Goal: Participate in discussion: Engage in conversation with other users on a specific topic

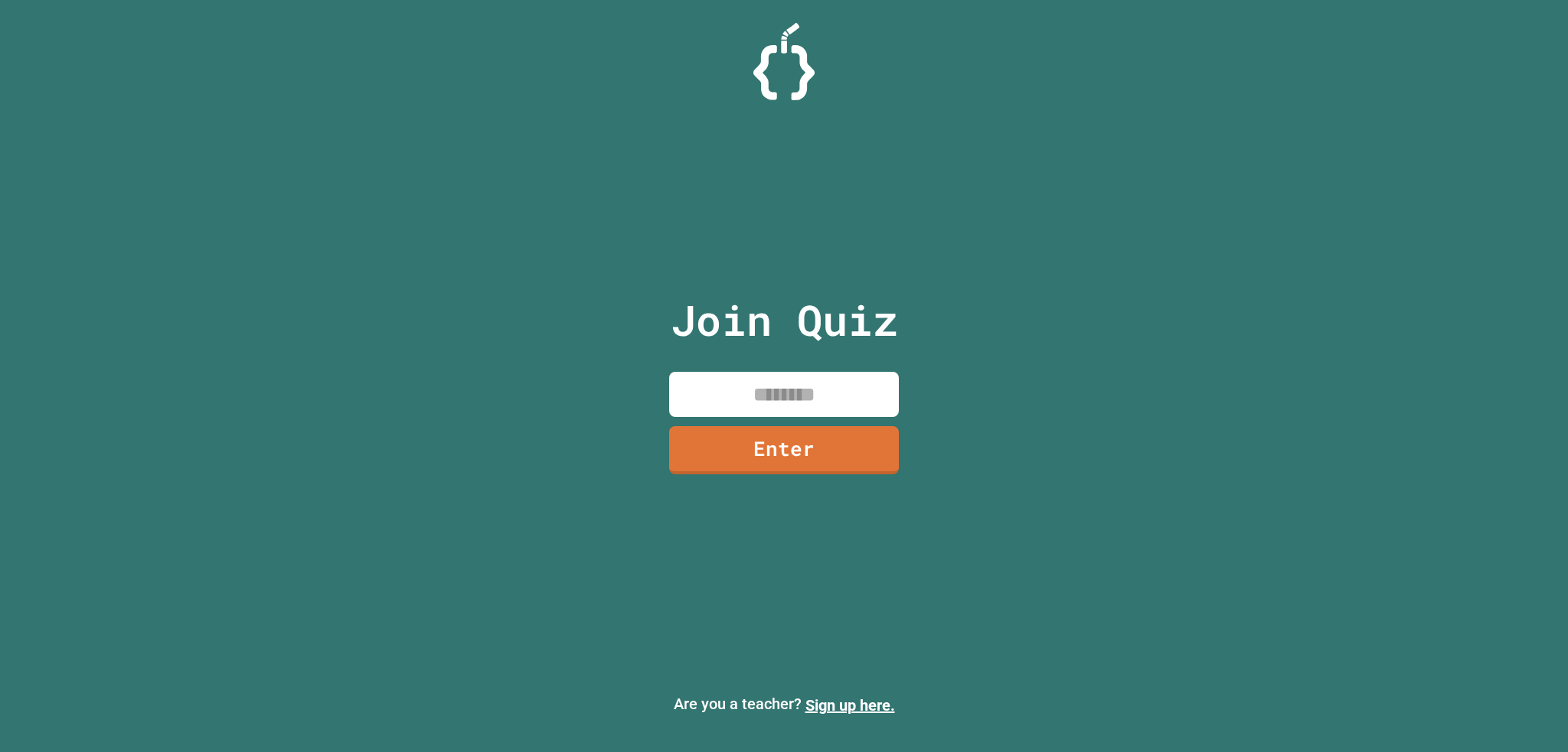
click at [803, 406] on input at bounding box center [784, 394] width 229 height 45
type input "********"
click at [716, 436] on link "Enter" at bounding box center [784, 448] width 229 height 50
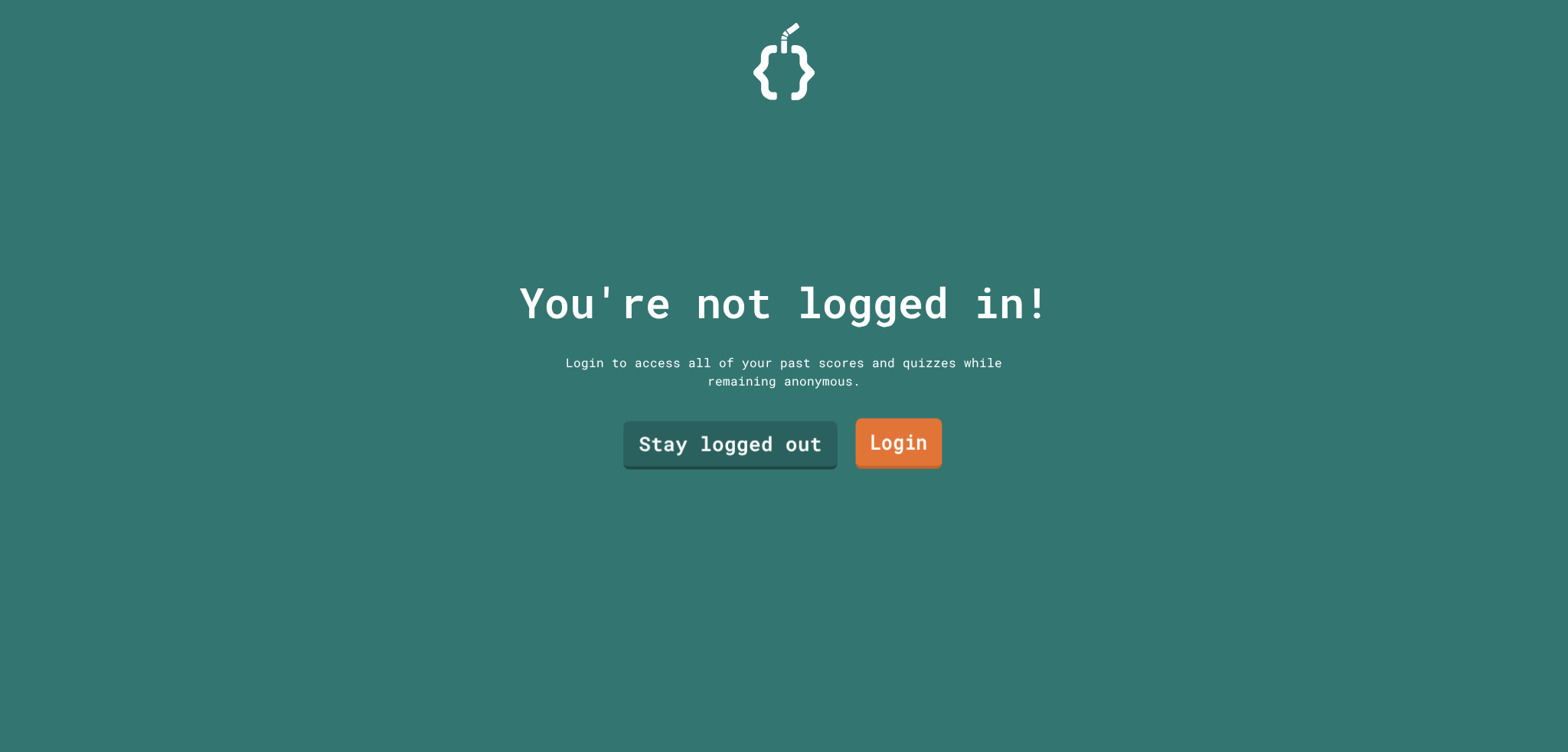
click at [861, 441] on link "Login" at bounding box center [899, 443] width 87 height 50
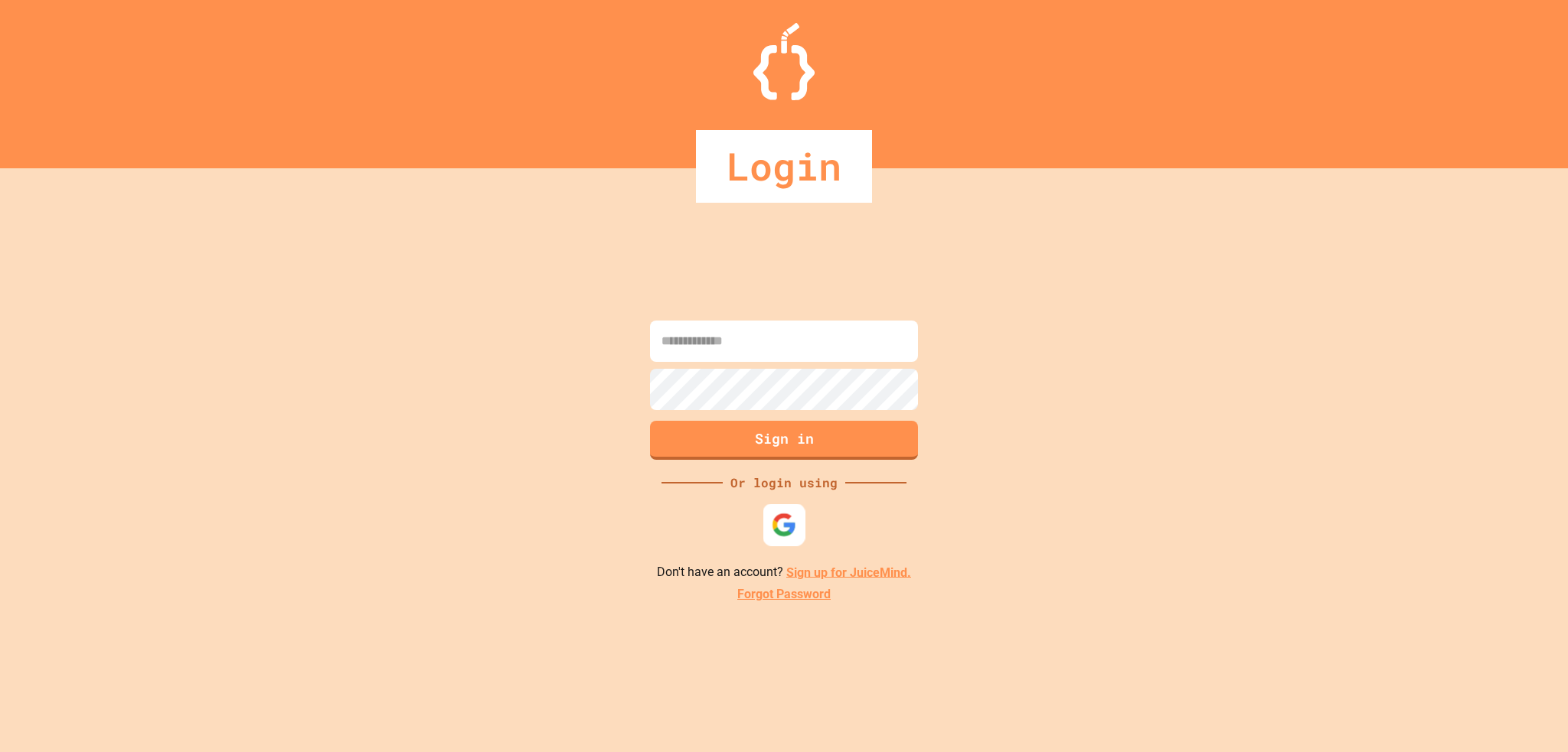
click at [795, 526] on img at bounding box center [784, 525] width 26 height 26
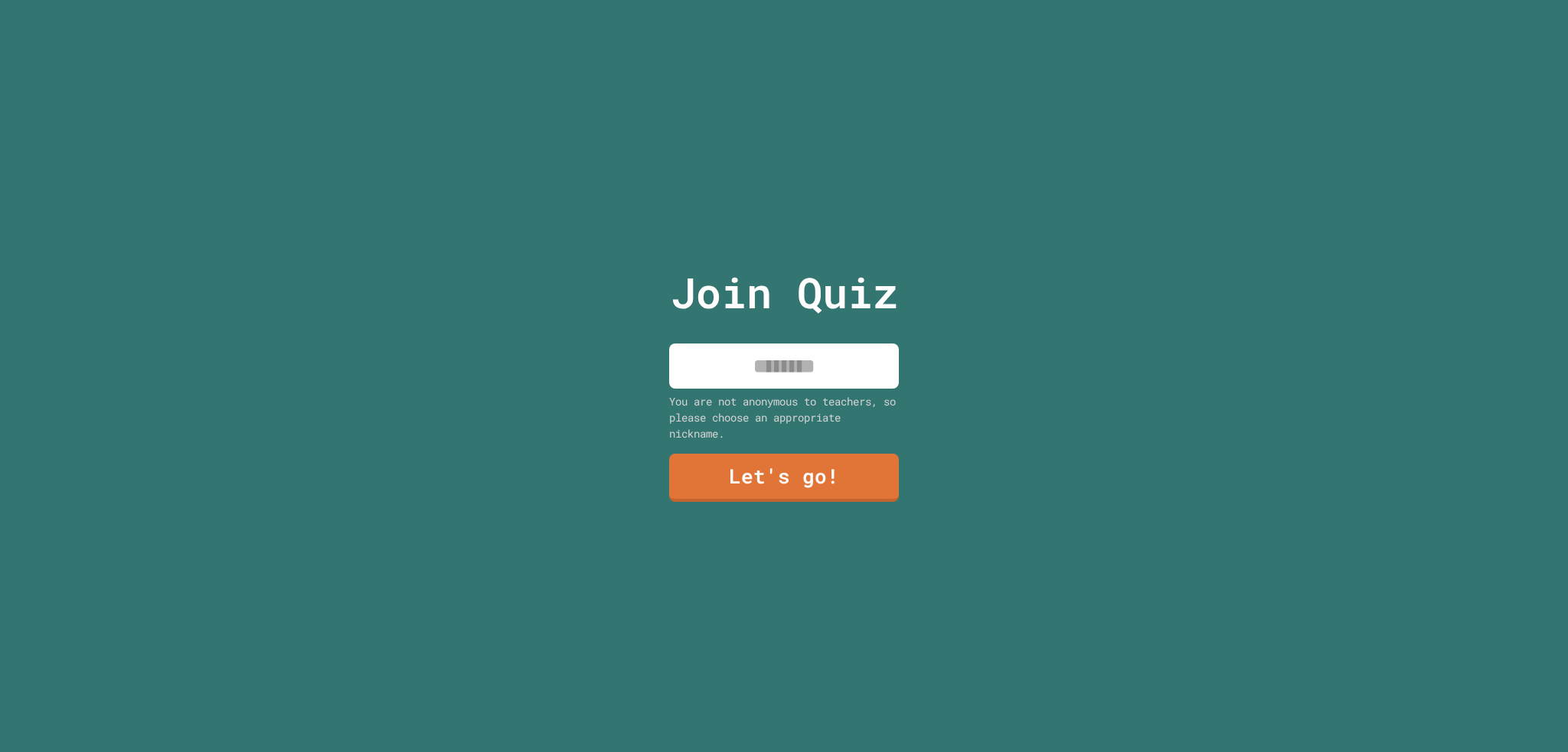
click at [775, 363] on input at bounding box center [784, 365] width 229 height 45
type input "******"
click at [775, 461] on link "Let's go!" at bounding box center [784, 476] width 232 height 50
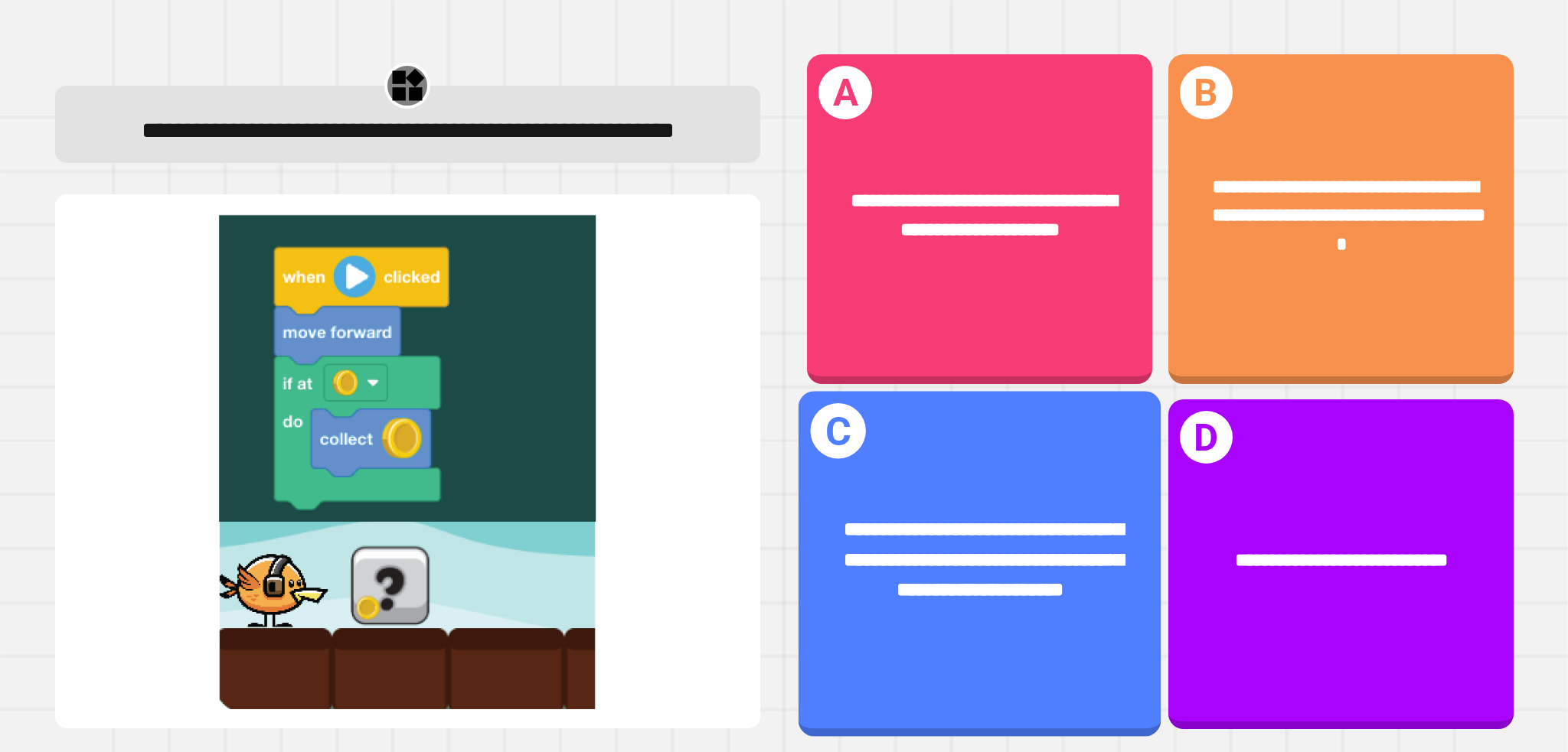
click at [983, 475] on div "**********" at bounding box center [979, 560] width 362 height 169
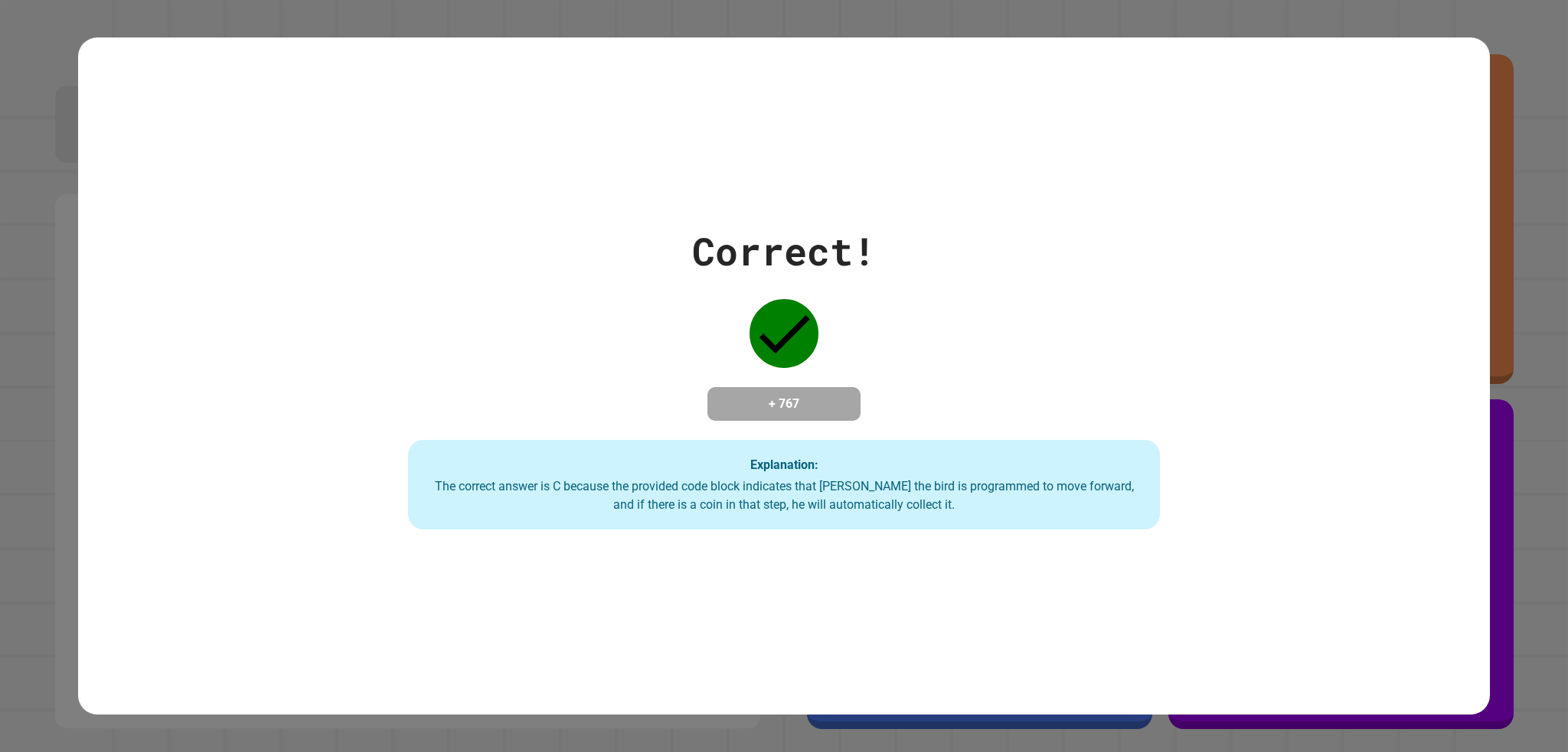
click at [872, 453] on div "Explanation: The correct answer is C because the provided code block indicates …" at bounding box center [784, 485] width 751 height 90
click at [904, 347] on div "Correct! + 767 Explanation: The correct answer is C because the provided code b…" at bounding box center [784, 376] width 1074 height 308
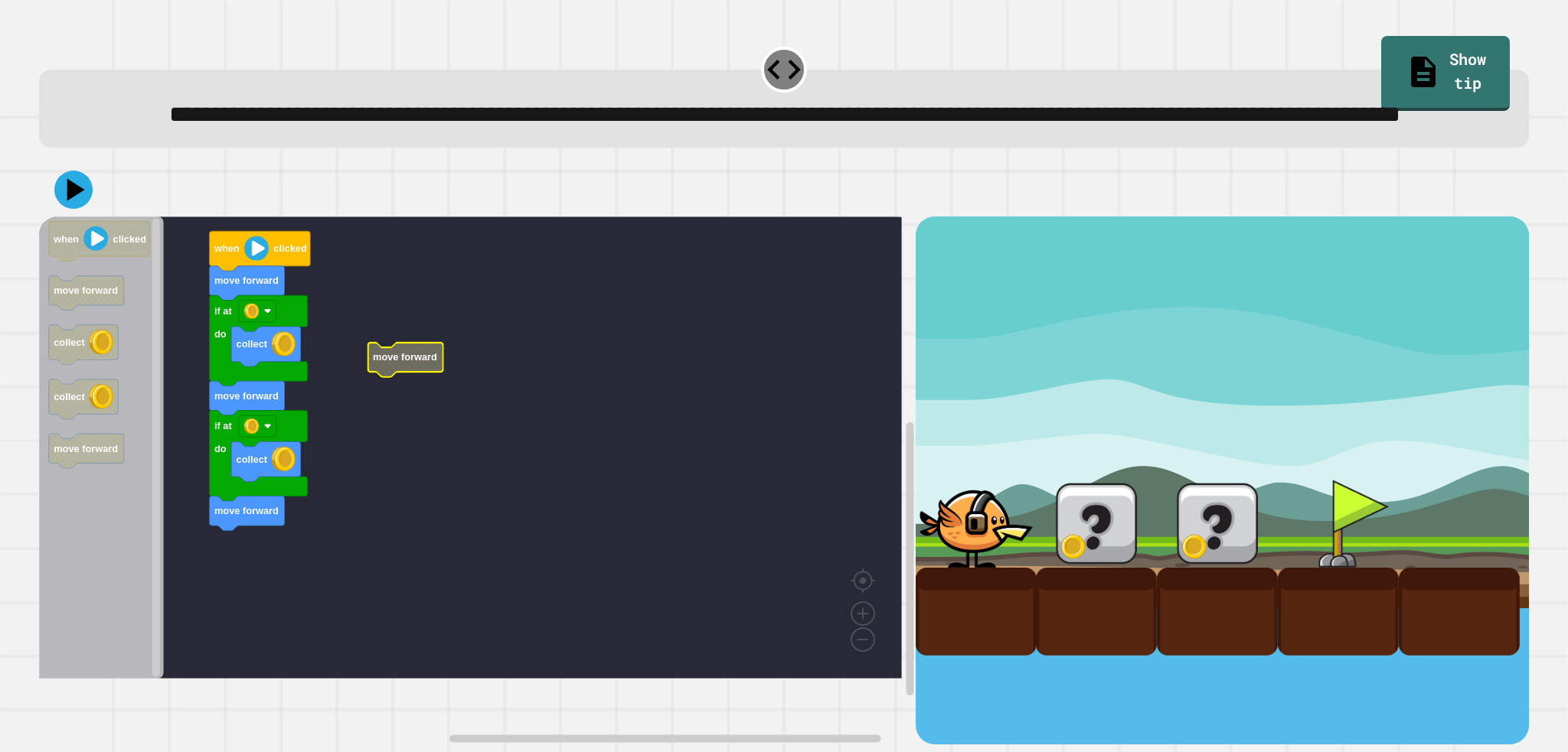
click at [444, 413] on rect "Blockly Workspace" at bounding box center [470, 448] width 862 height 462
click at [83, 213] on icon at bounding box center [73, 189] width 46 height 46
click at [356, 329] on rect "Blockly Workspace" at bounding box center [470, 448] width 862 height 462
click at [294, 255] on text "clicked" at bounding box center [290, 249] width 33 height 11
click at [250, 260] on image "Blockly Workspace" at bounding box center [257, 249] width 25 height 25
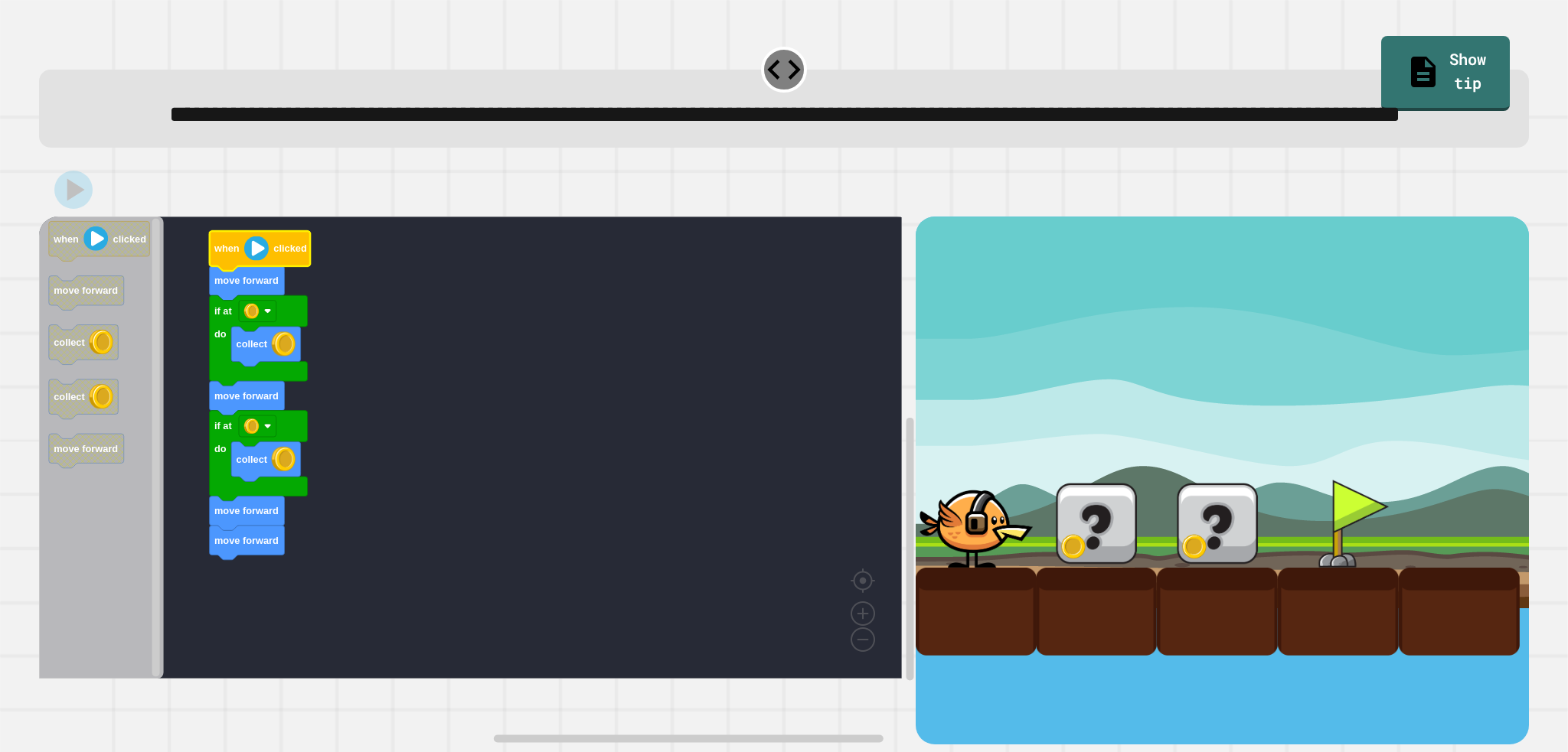
click at [251, 260] on image "Blockly Workspace" at bounding box center [257, 249] width 25 height 25
click at [834, 435] on rect "Blockly Workspace" at bounding box center [470, 448] width 862 height 462
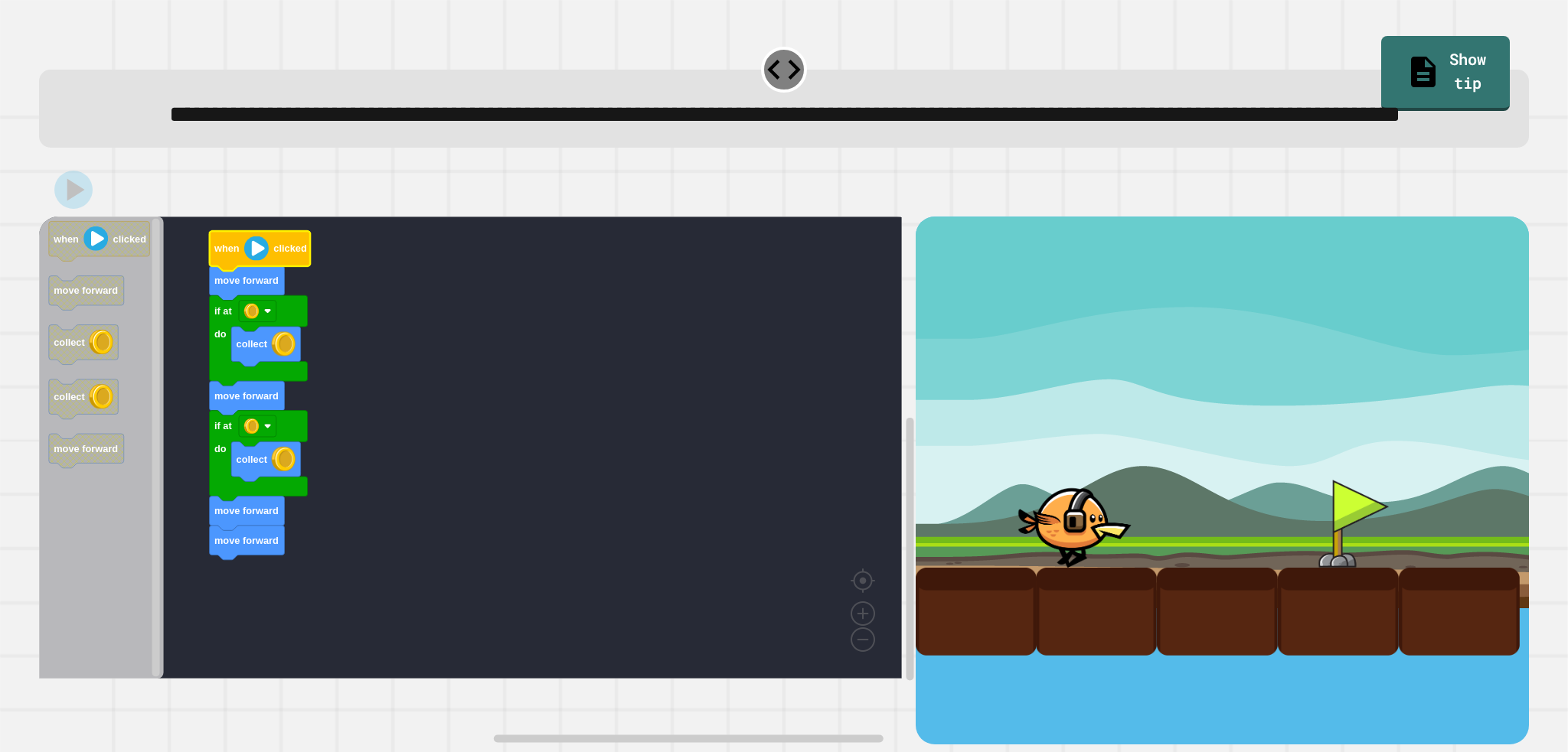
click at [849, 531] on rect "Blockly Workspace" at bounding box center [470, 448] width 862 height 462
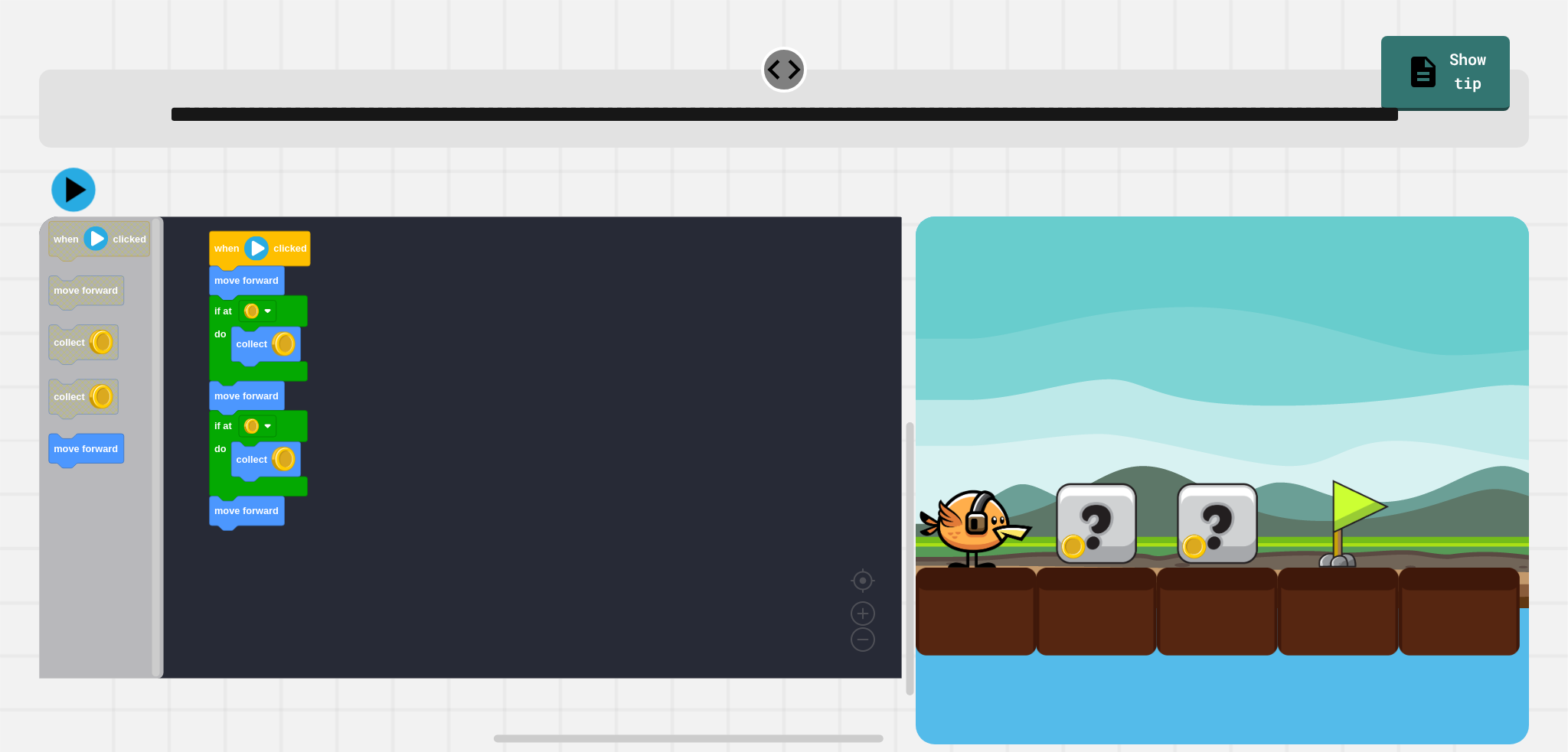
click at [70, 212] on button at bounding box center [73, 190] width 44 height 44
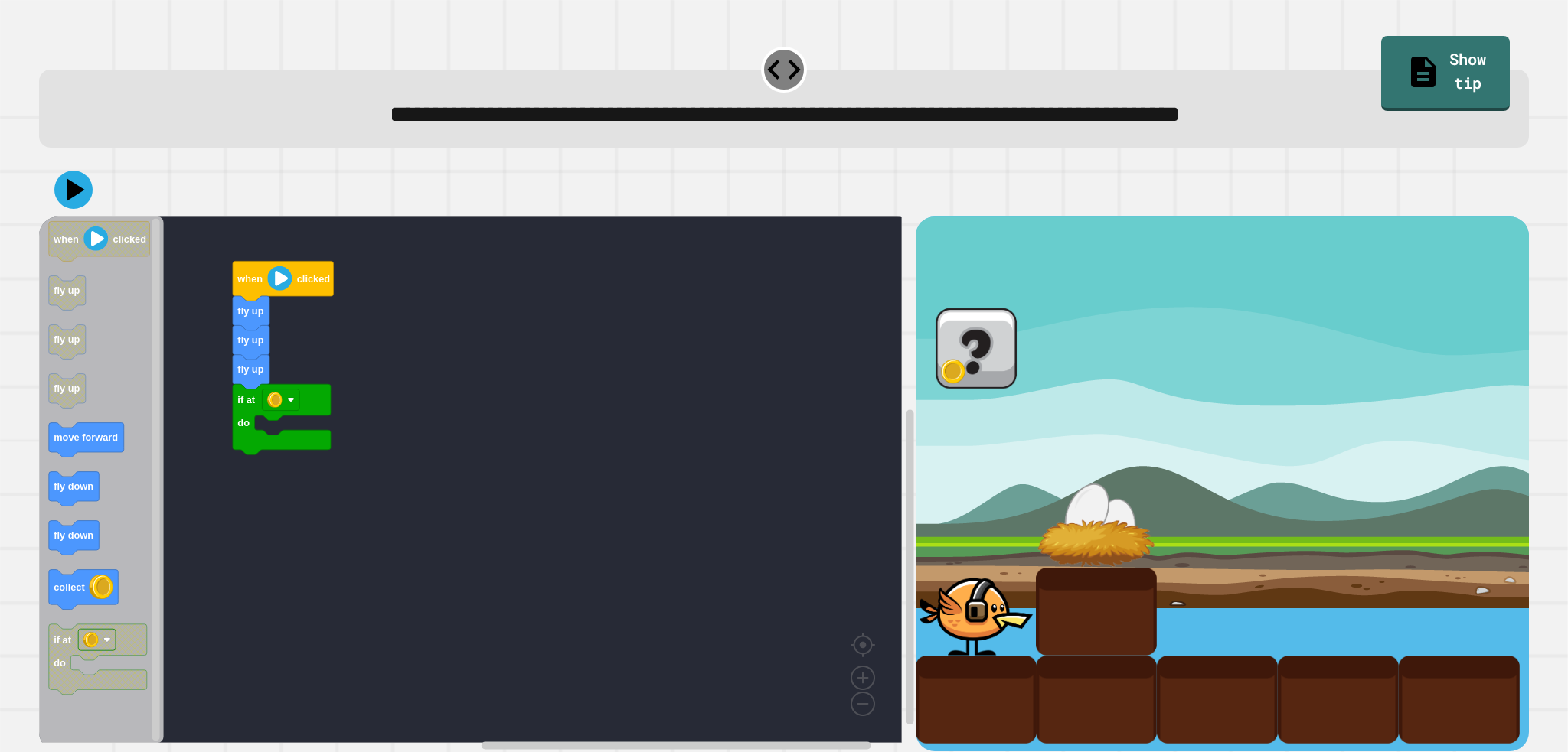
click at [540, 190] on div at bounding box center [784, 189] width 1489 height 53
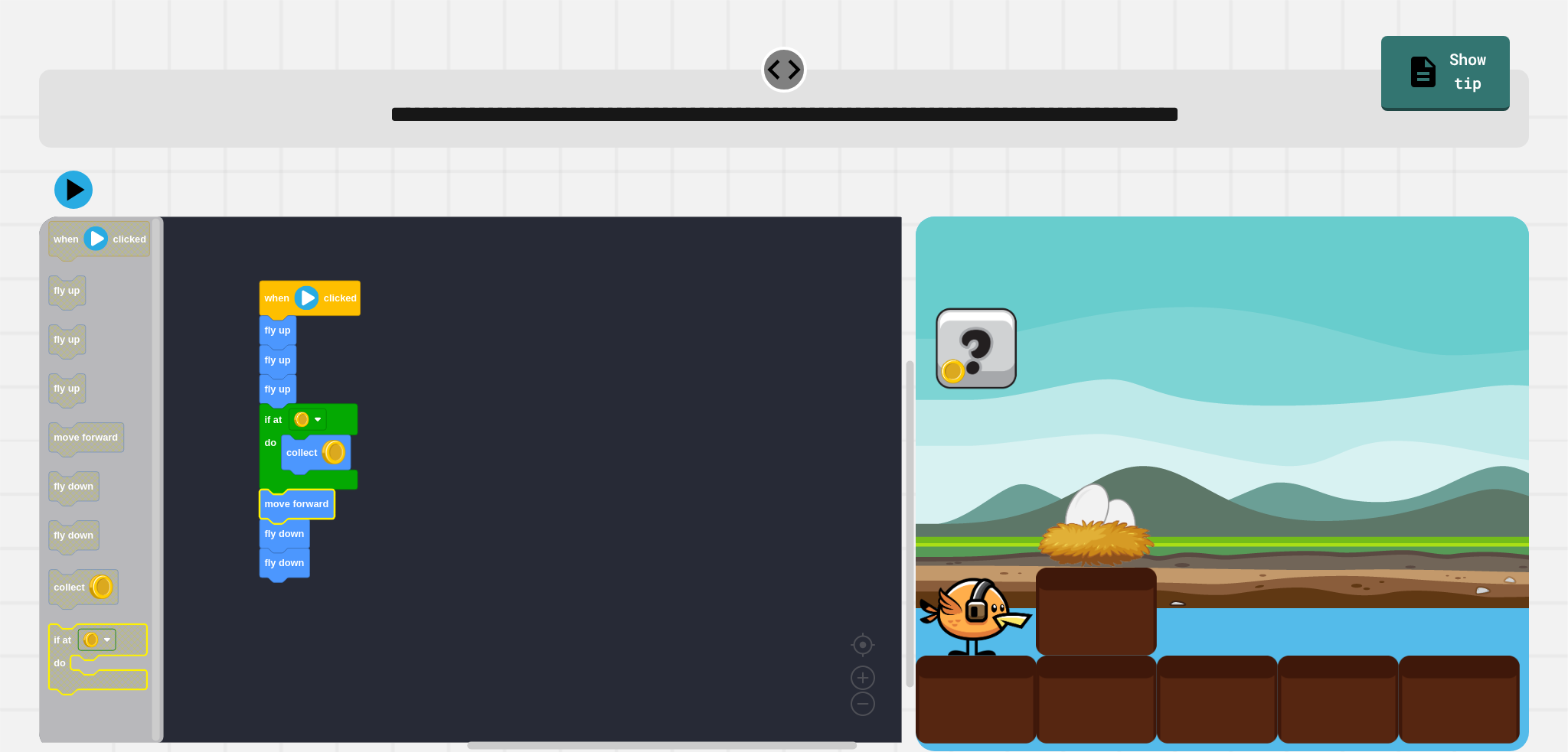
click at [54, 646] on text "if at" at bounding box center [62, 640] width 18 height 11
click at [74, 207] on icon at bounding box center [73, 189] width 46 height 46
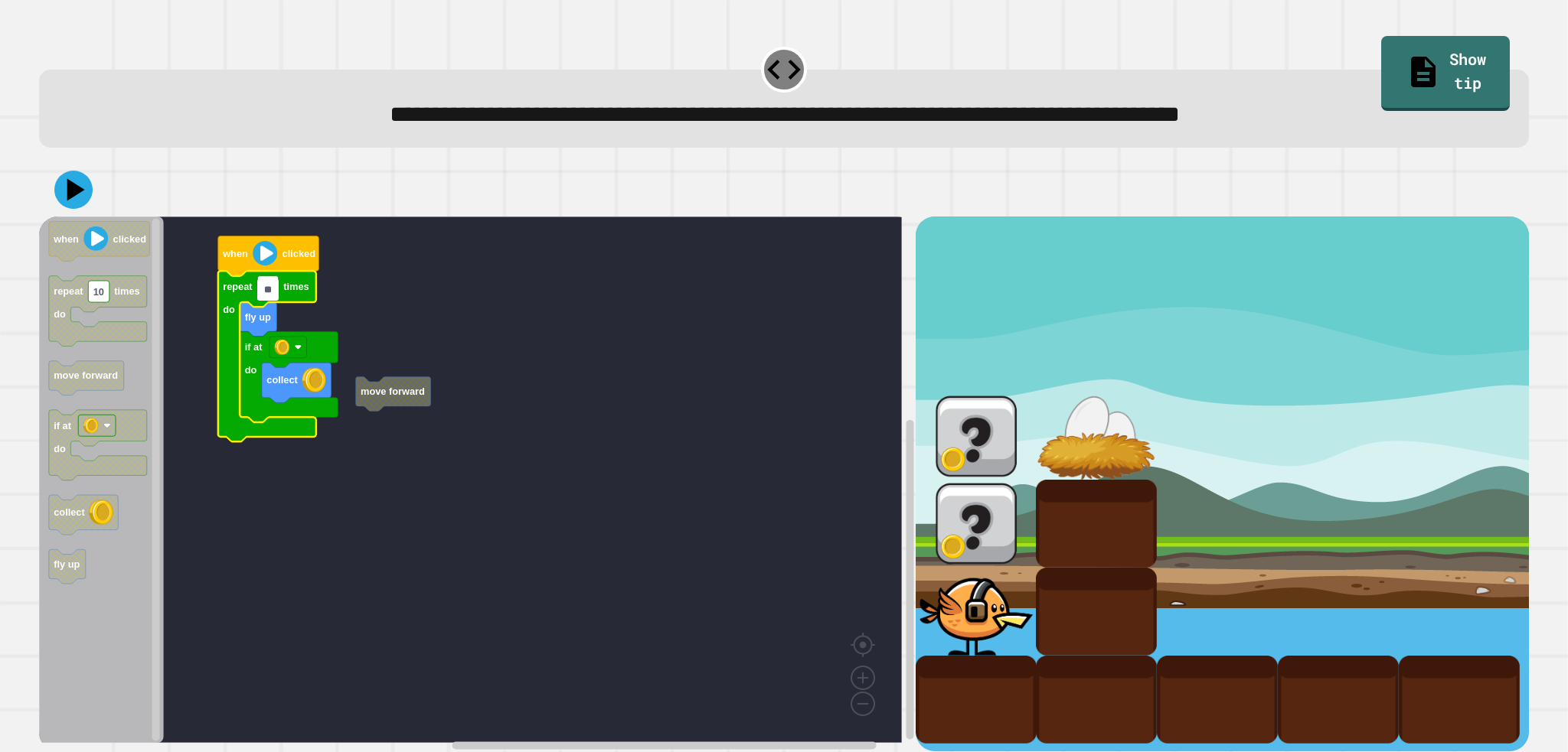
type input "*"
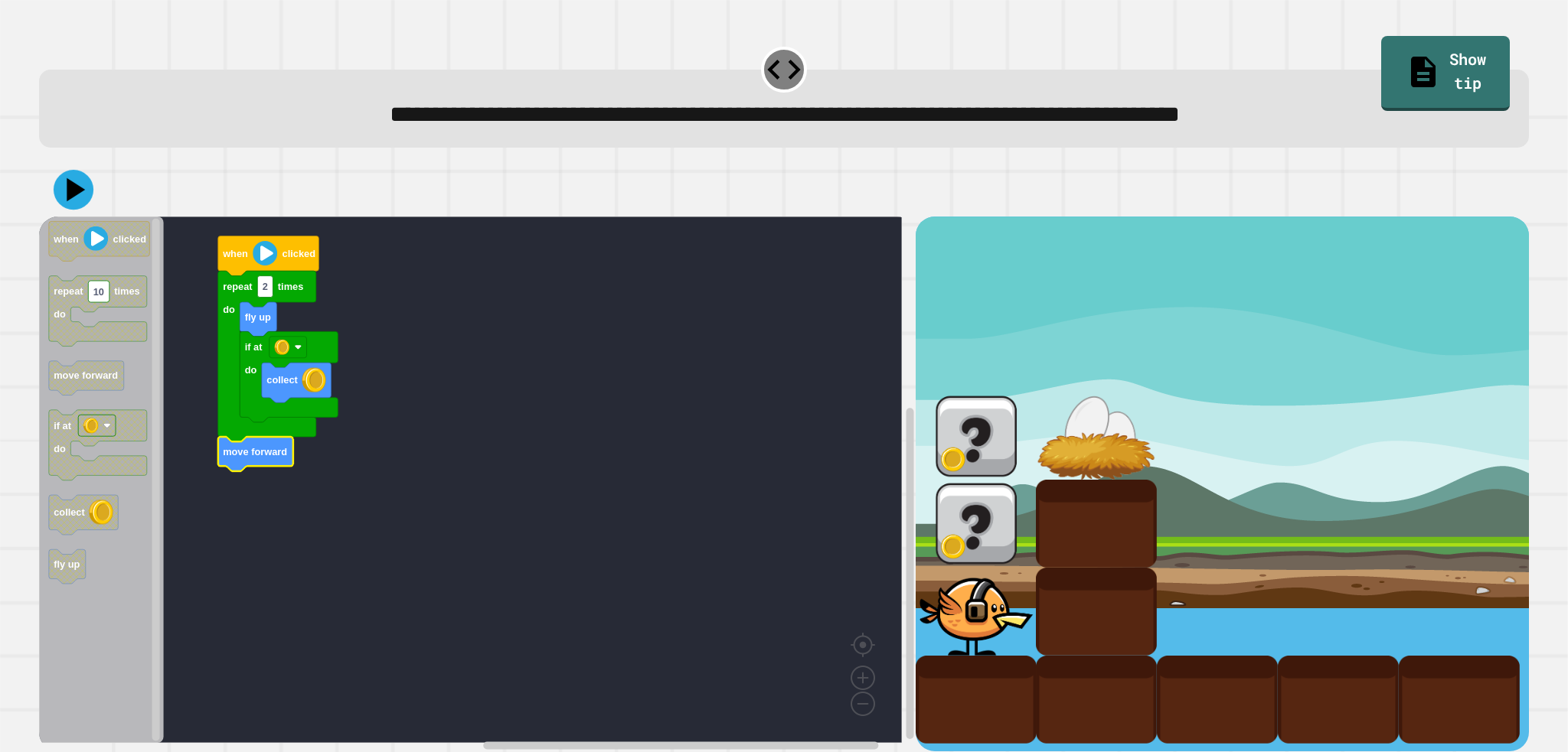
click at [80, 203] on icon at bounding box center [73, 190] width 40 height 40
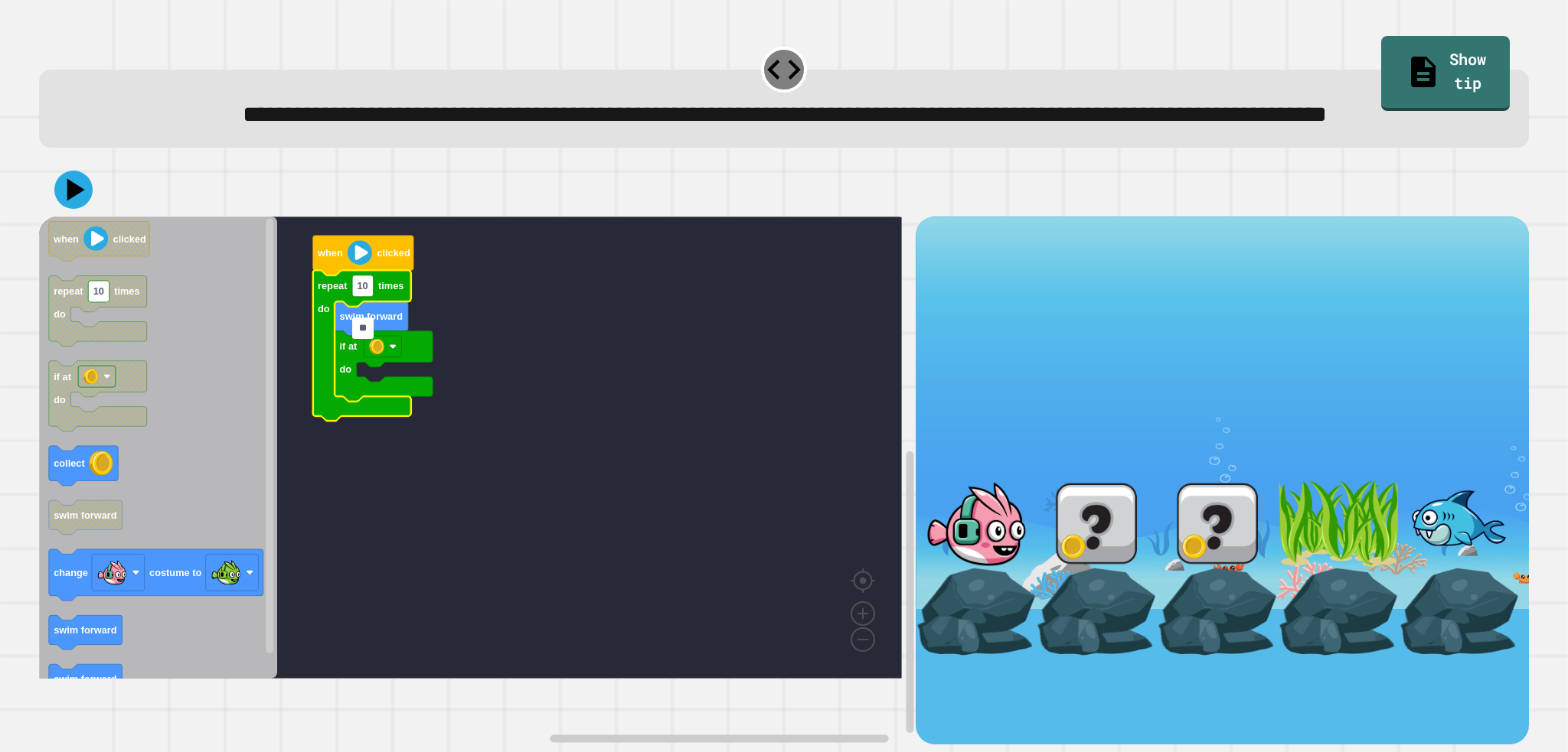
type input "*"
click at [576, 379] on rect "Blockly Workspace" at bounding box center [470, 448] width 862 height 462
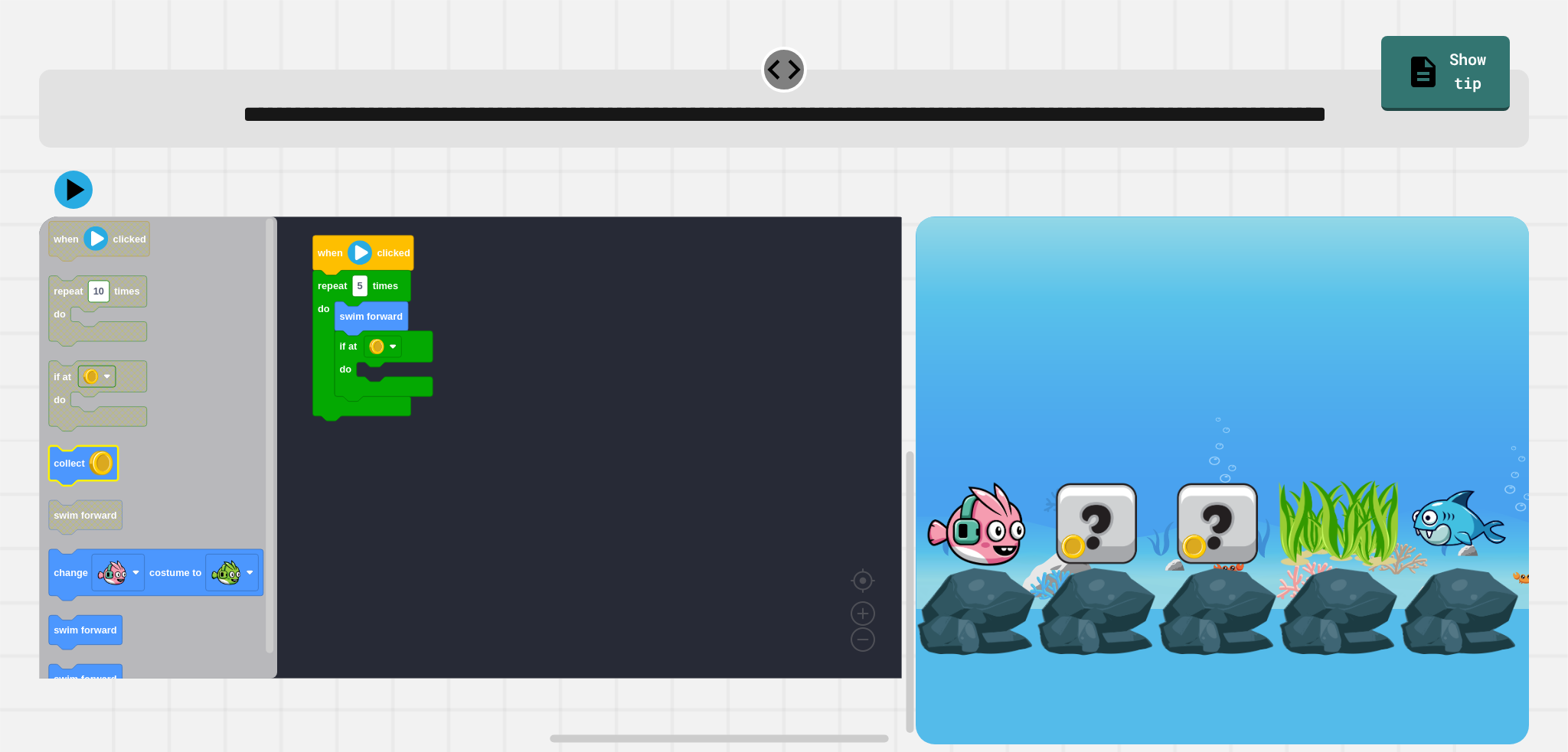
click at [106, 476] on image "Blockly Workspace" at bounding box center [101, 464] width 25 height 25
click at [72, 213] on icon at bounding box center [73, 189] width 46 height 46
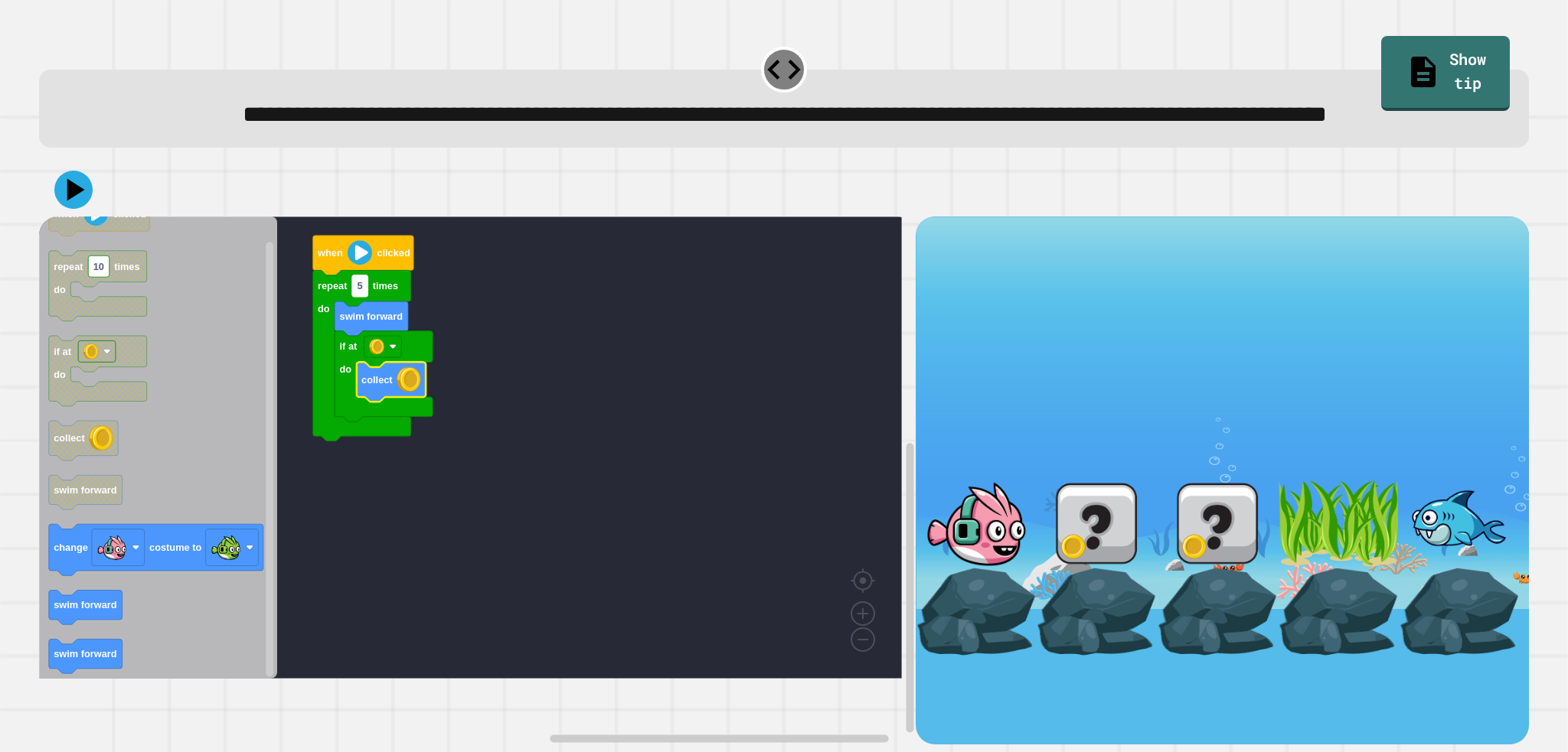
click at [361, 292] on text "5" at bounding box center [360, 286] width 6 height 11
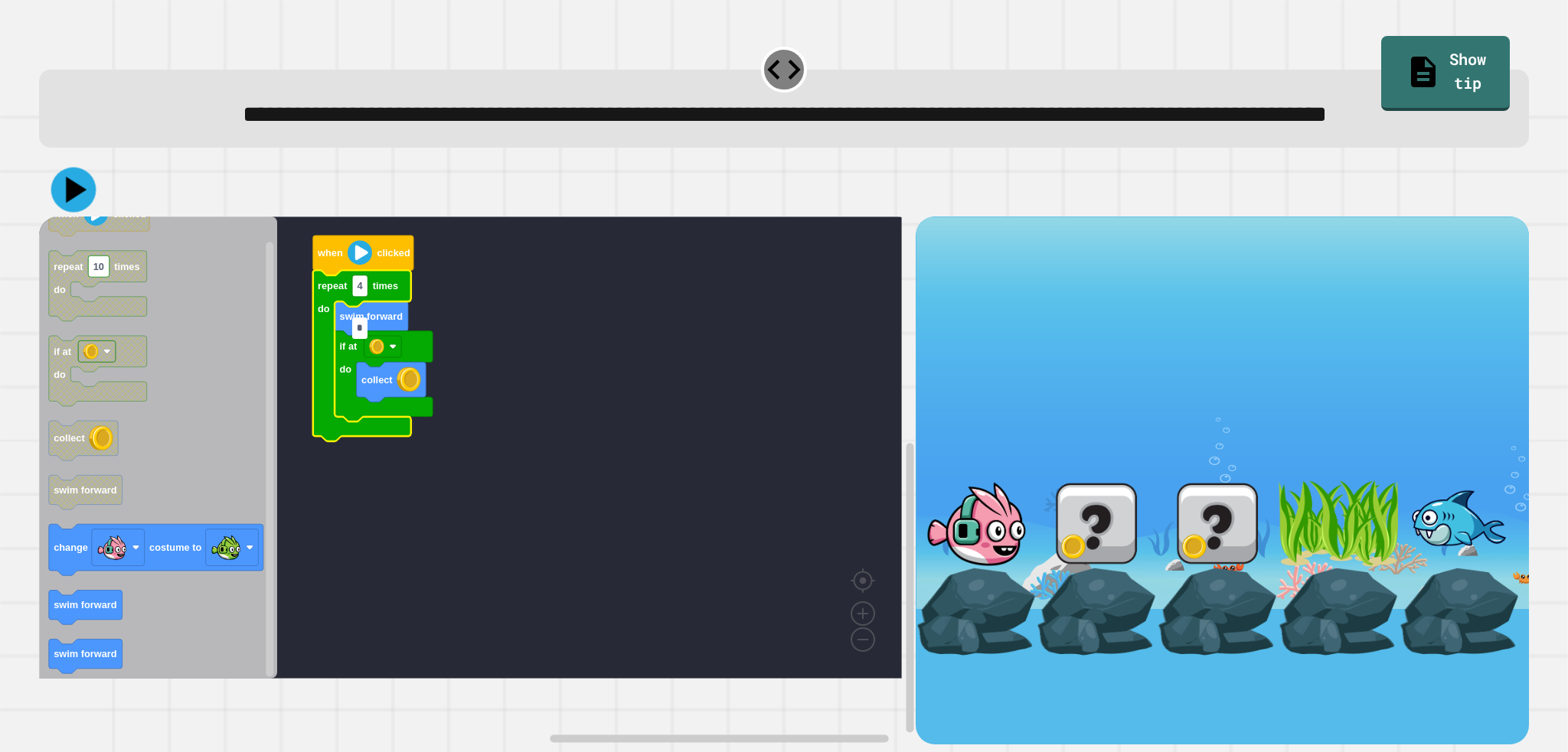
type input "*"
click at [72, 213] on icon at bounding box center [73, 189] width 45 height 45
click at [371, 332] on icon "Blockly Workspace" at bounding box center [361, 357] width 98 height 171
click at [356, 297] on rect "Blockly Workspace" at bounding box center [359, 286] width 15 height 22
type input "*"
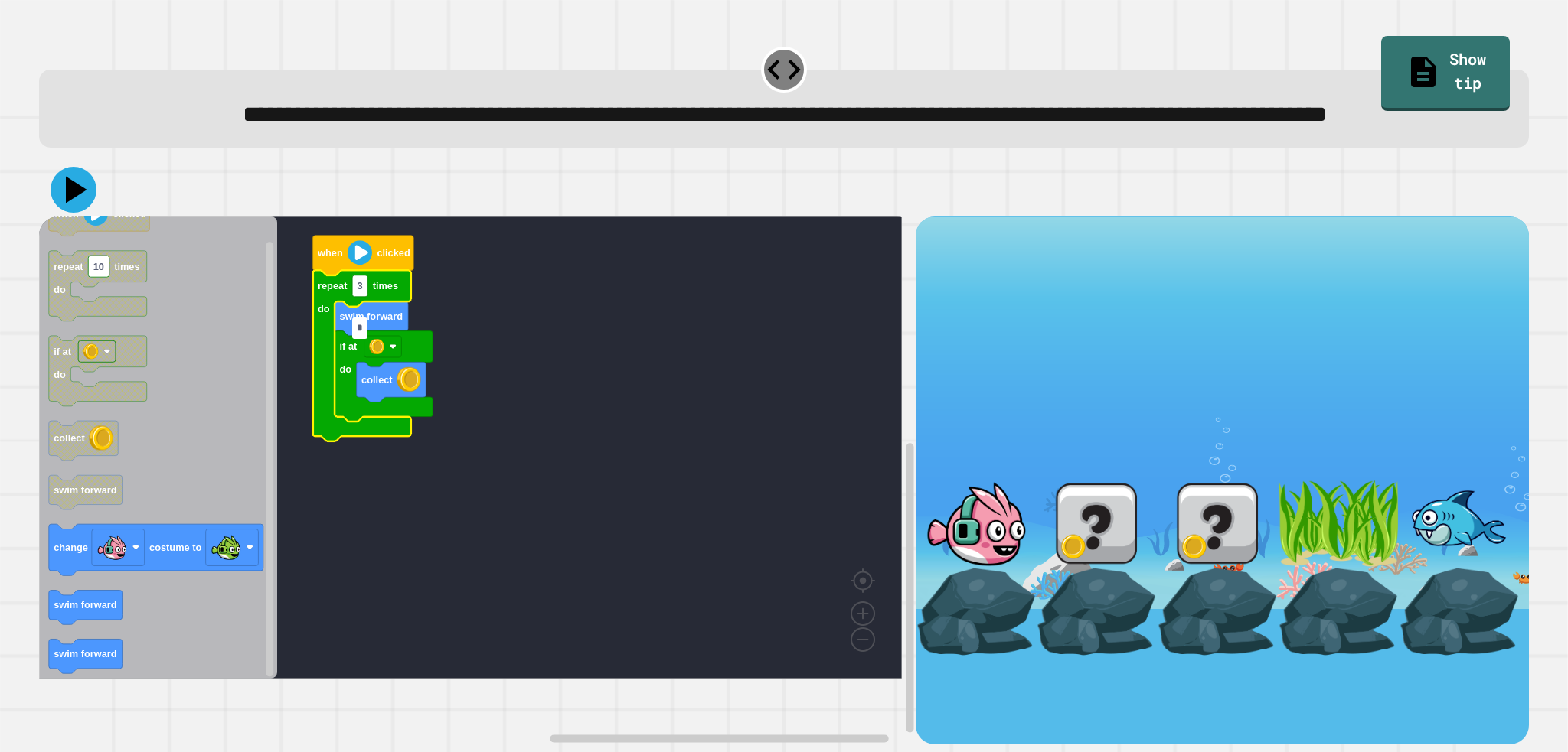
click at [64, 213] on icon at bounding box center [73, 189] width 46 height 46
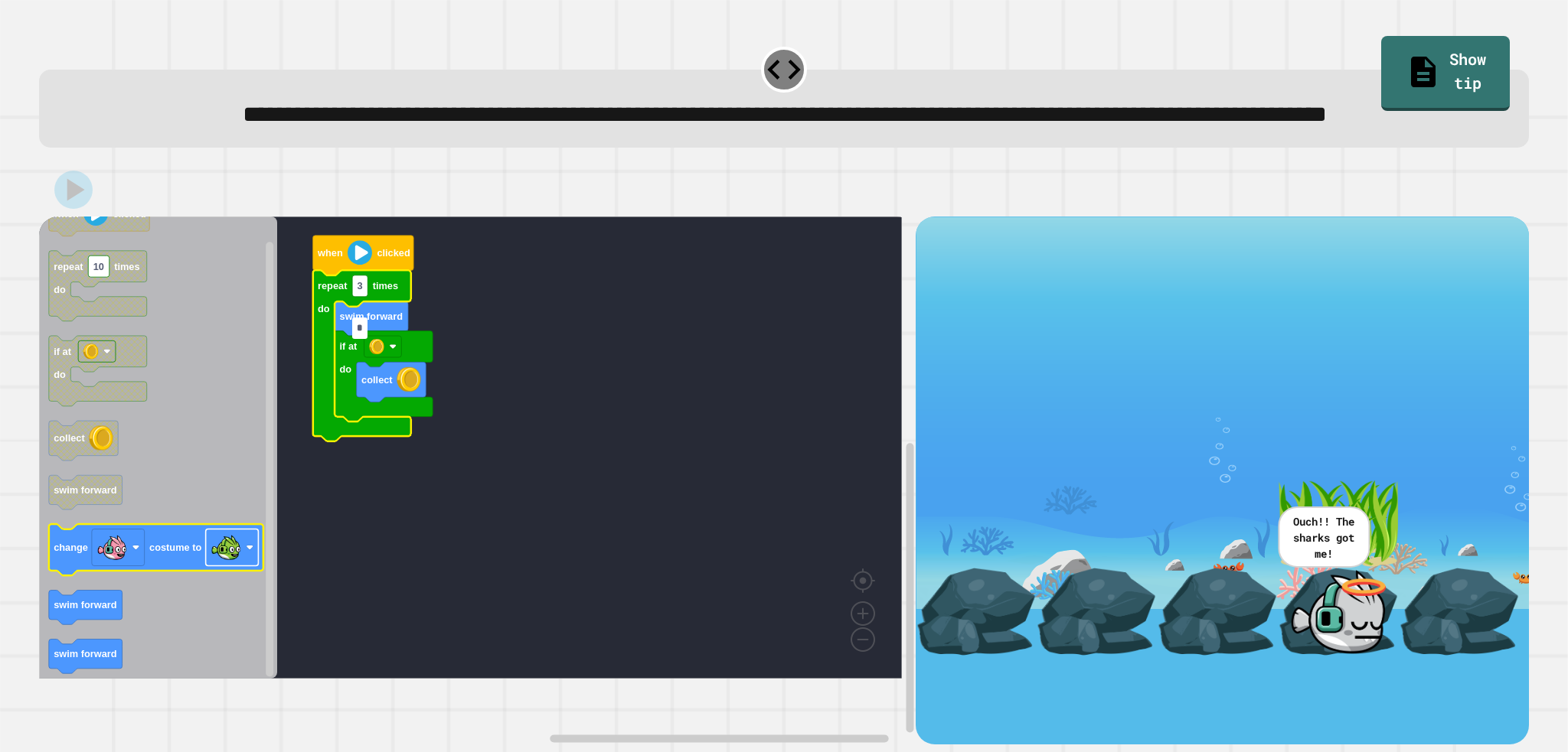
click at [231, 563] on image "Blockly Workspace" at bounding box center [225, 548] width 30 height 30
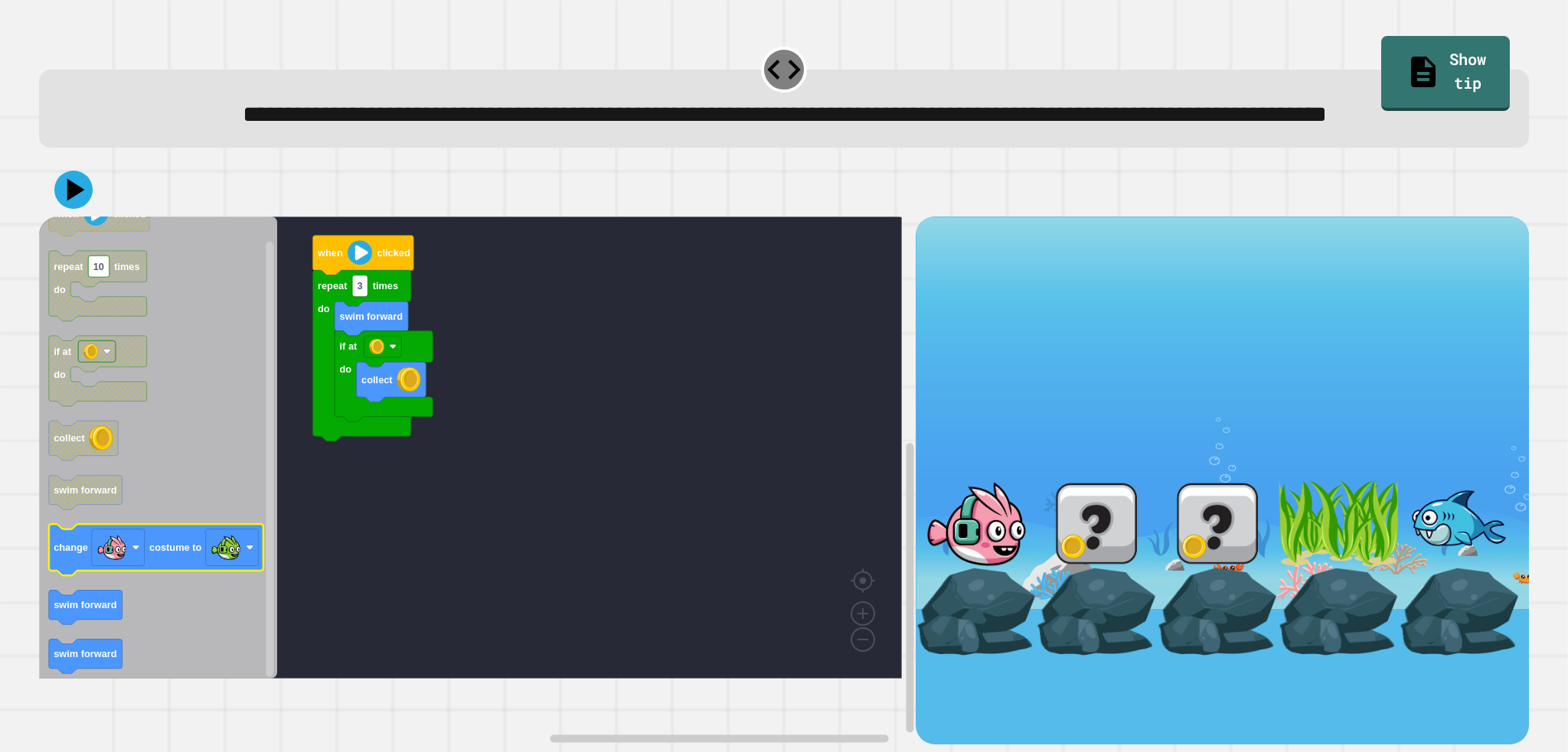
click at [187, 554] on text "costume to" at bounding box center [175, 549] width 52 height 11
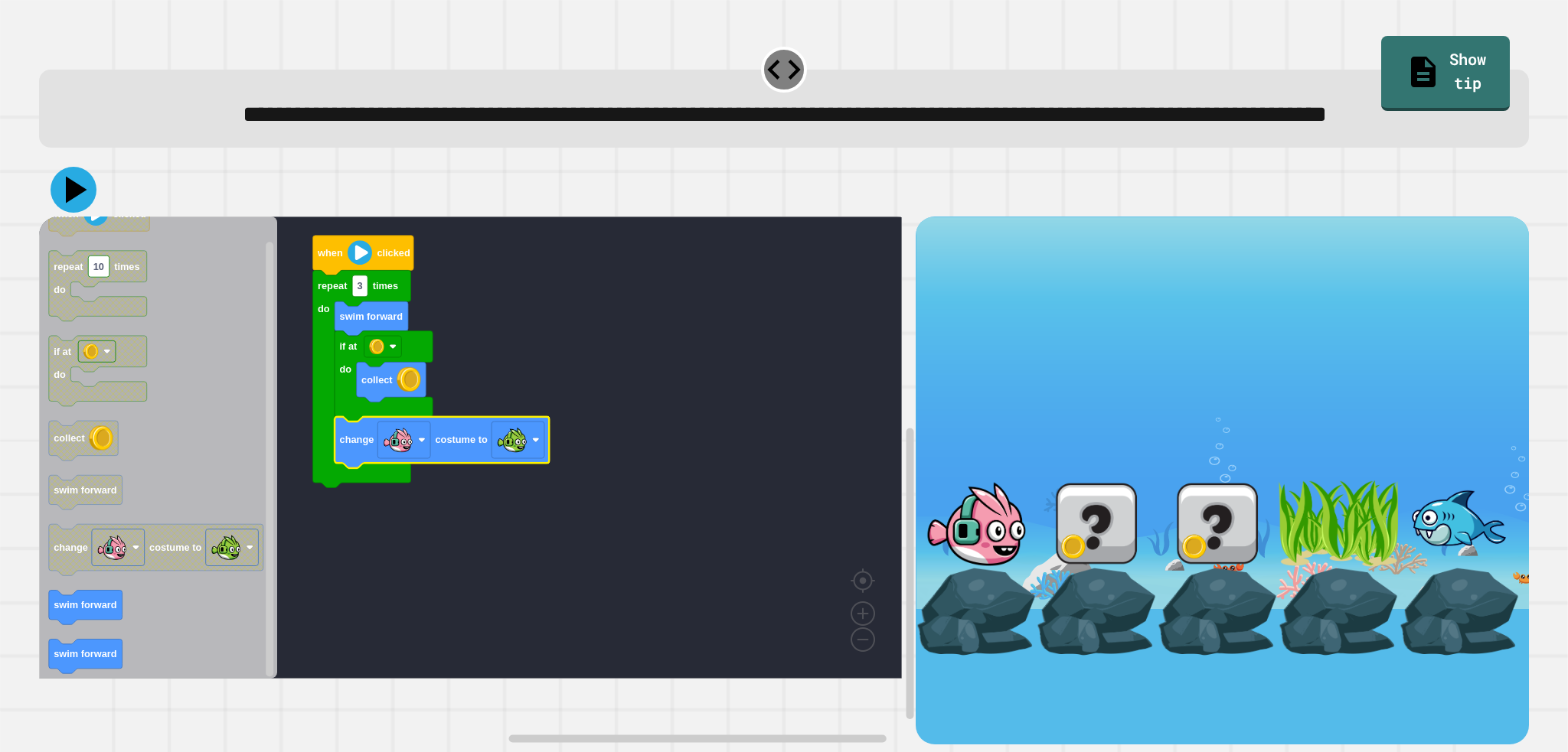
click at [68, 203] on icon at bounding box center [76, 190] width 22 height 27
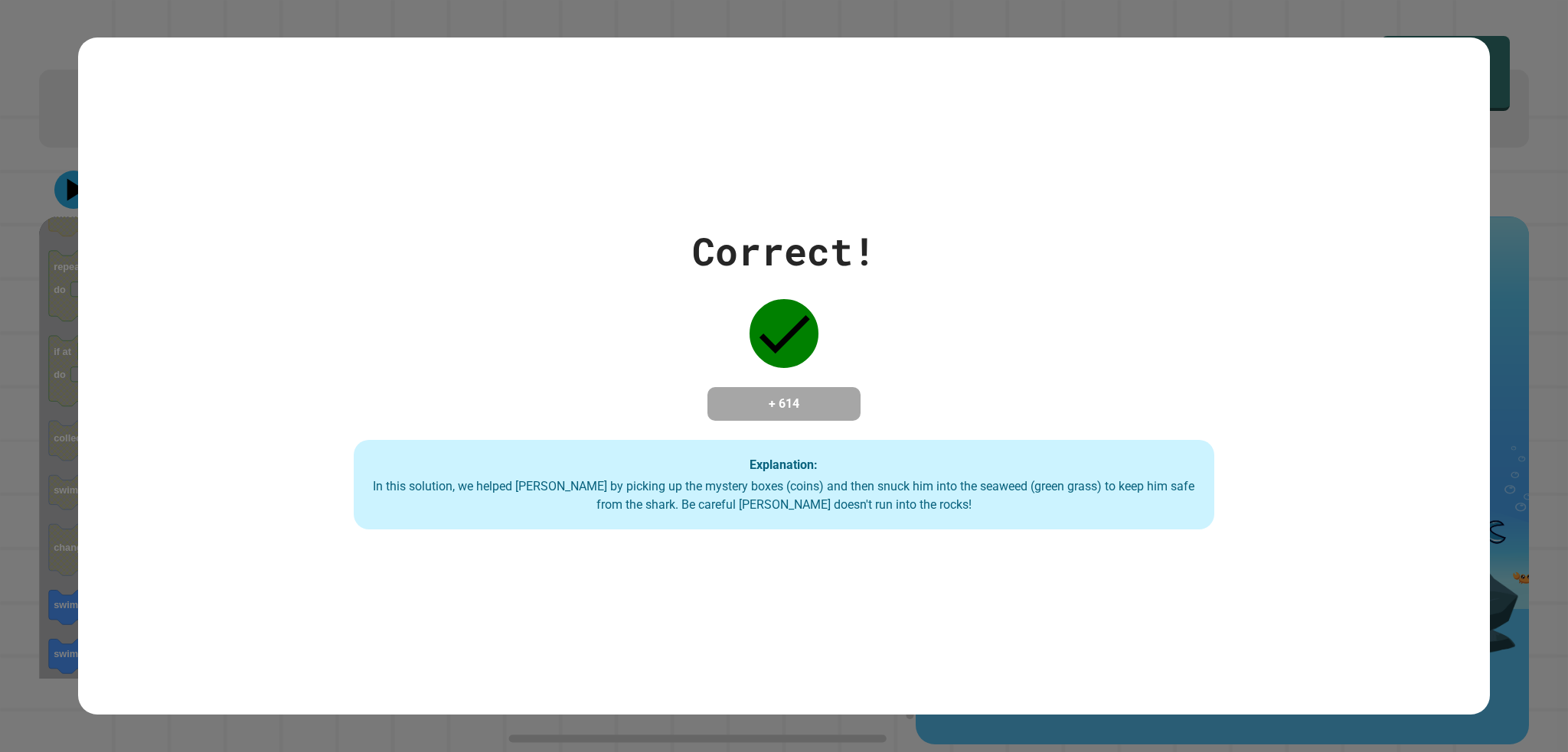
click at [712, 229] on div "Correct!" at bounding box center [784, 251] width 184 height 57
click at [752, 280] on div "Correct! + 614 Explanation: In this solution, we helped [PERSON_NAME] by pickin…" at bounding box center [784, 376] width 1230 height 308
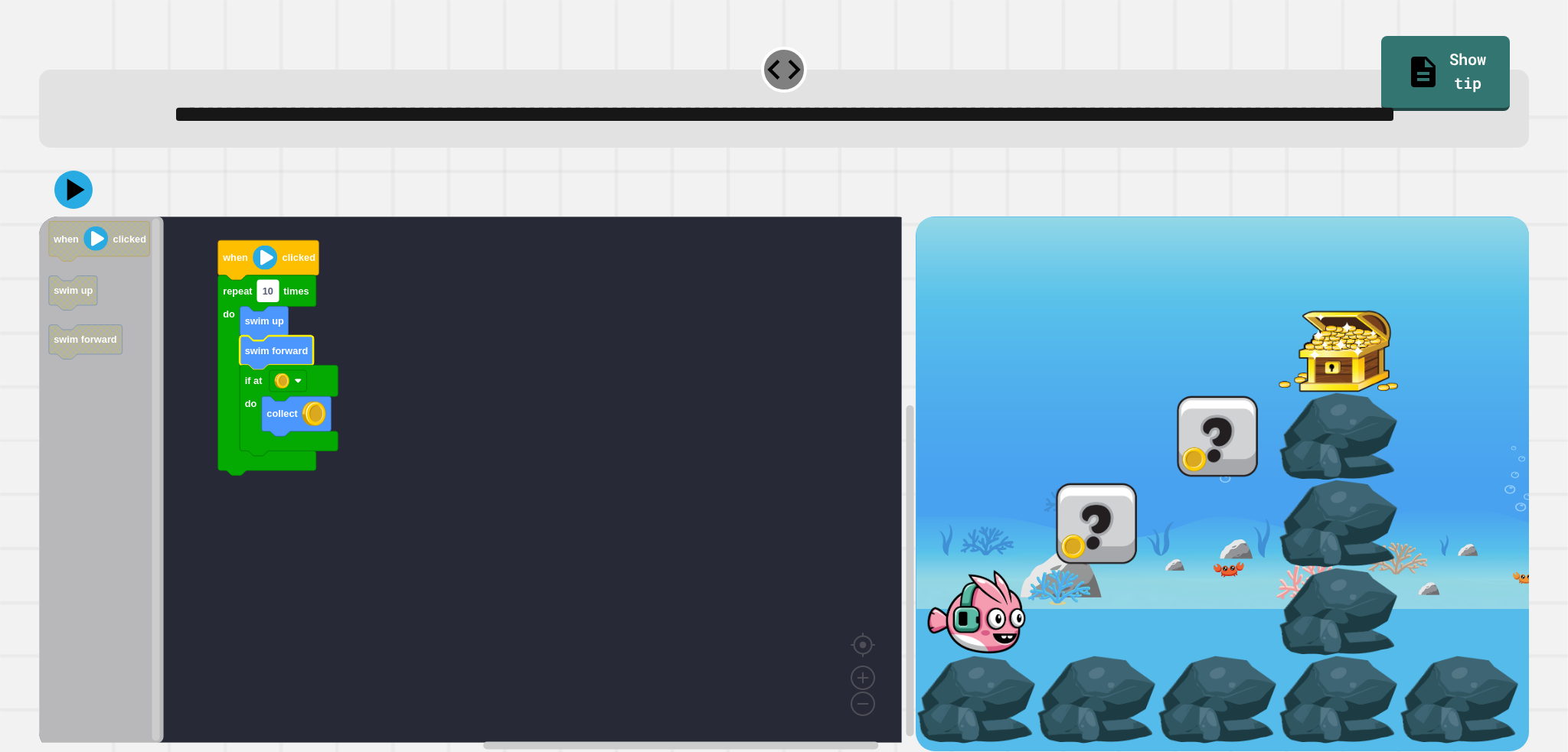
click at [268, 297] on text "10" at bounding box center [267, 291] width 10 height 11
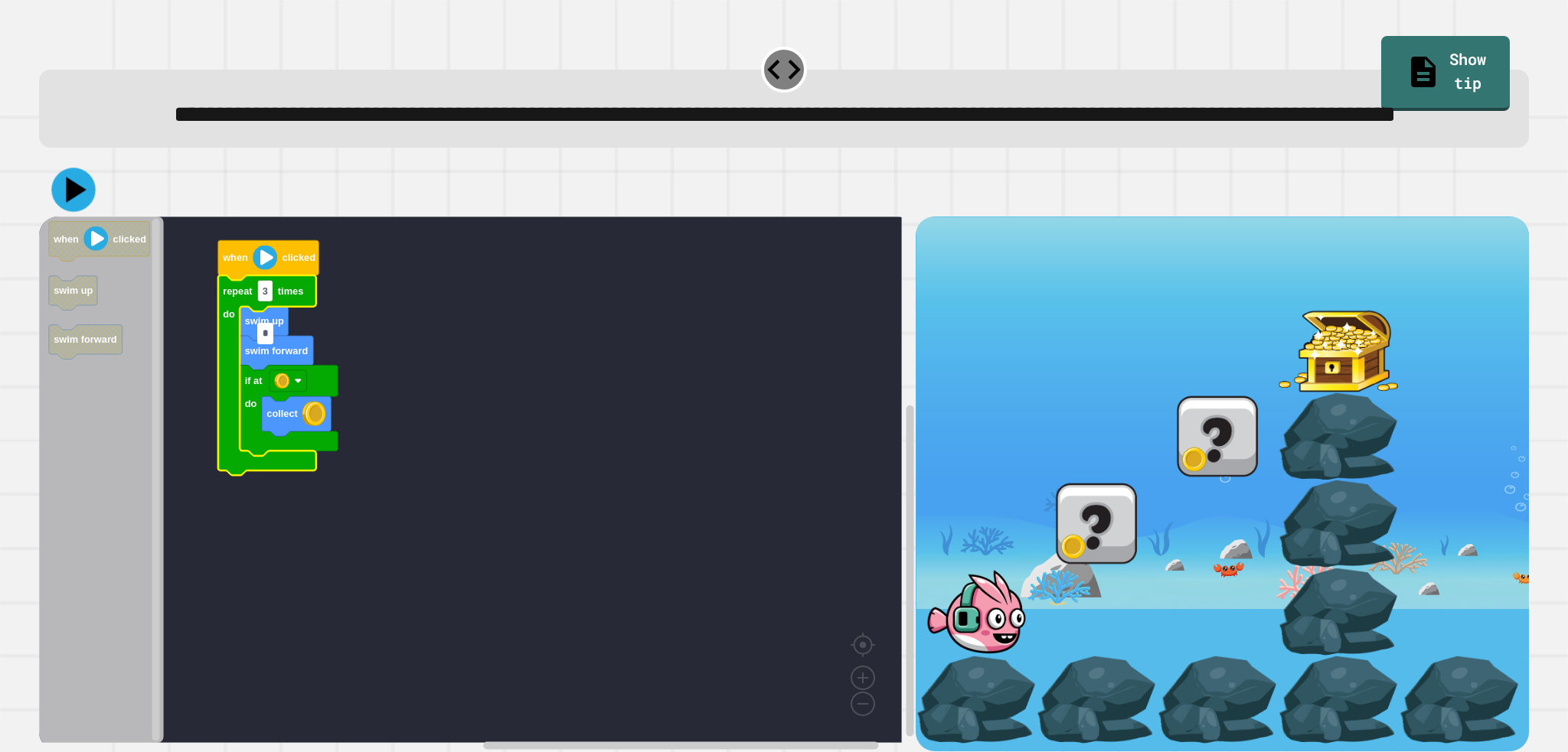
type input "*"
click at [96, 217] on div at bounding box center [784, 189] width 1489 height 53
click at [91, 213] on button at bounding box center [73, 189] width 45 height 45
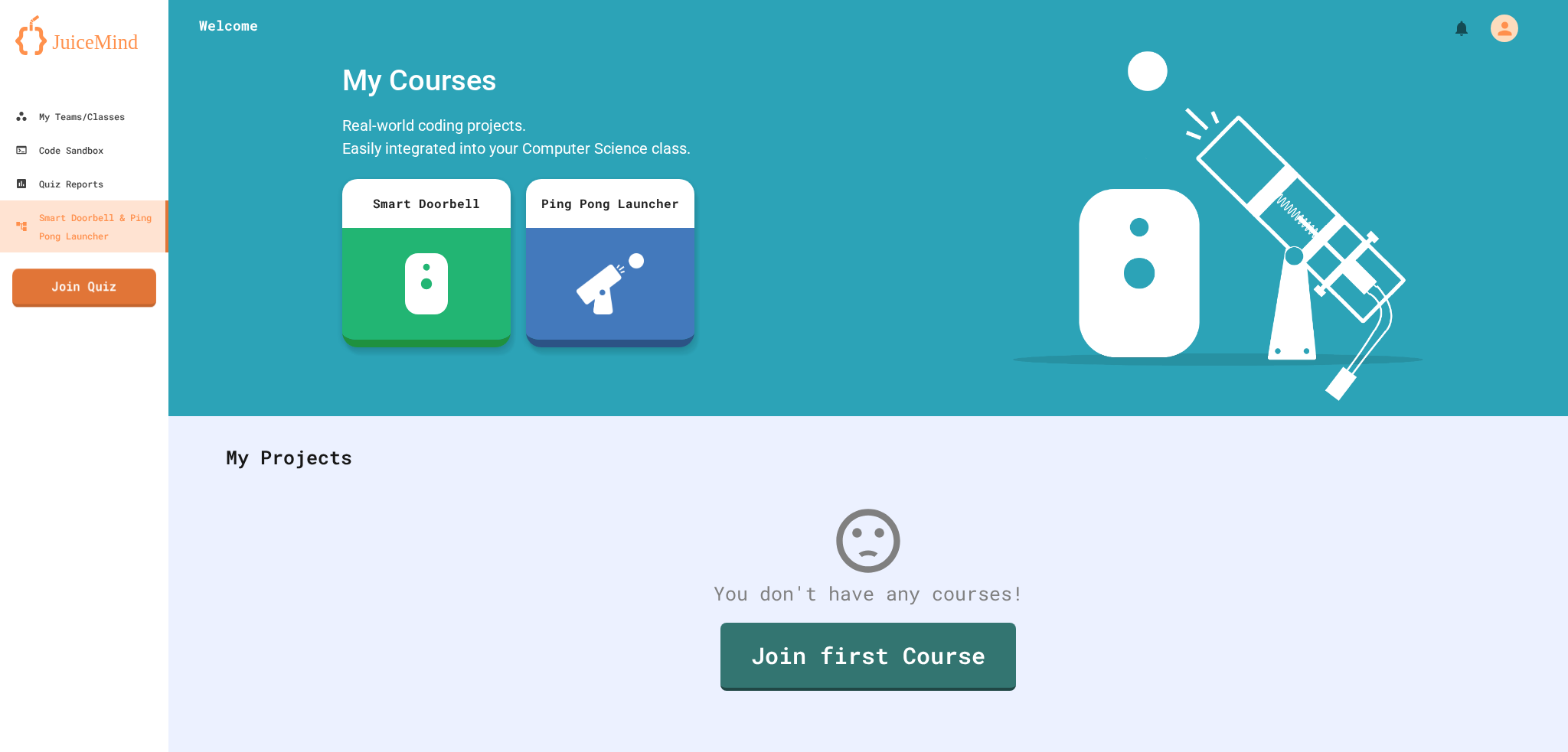
click at [116, 296] on link "Join Quiz" at bounding box center [84, 288] width 144 height 38
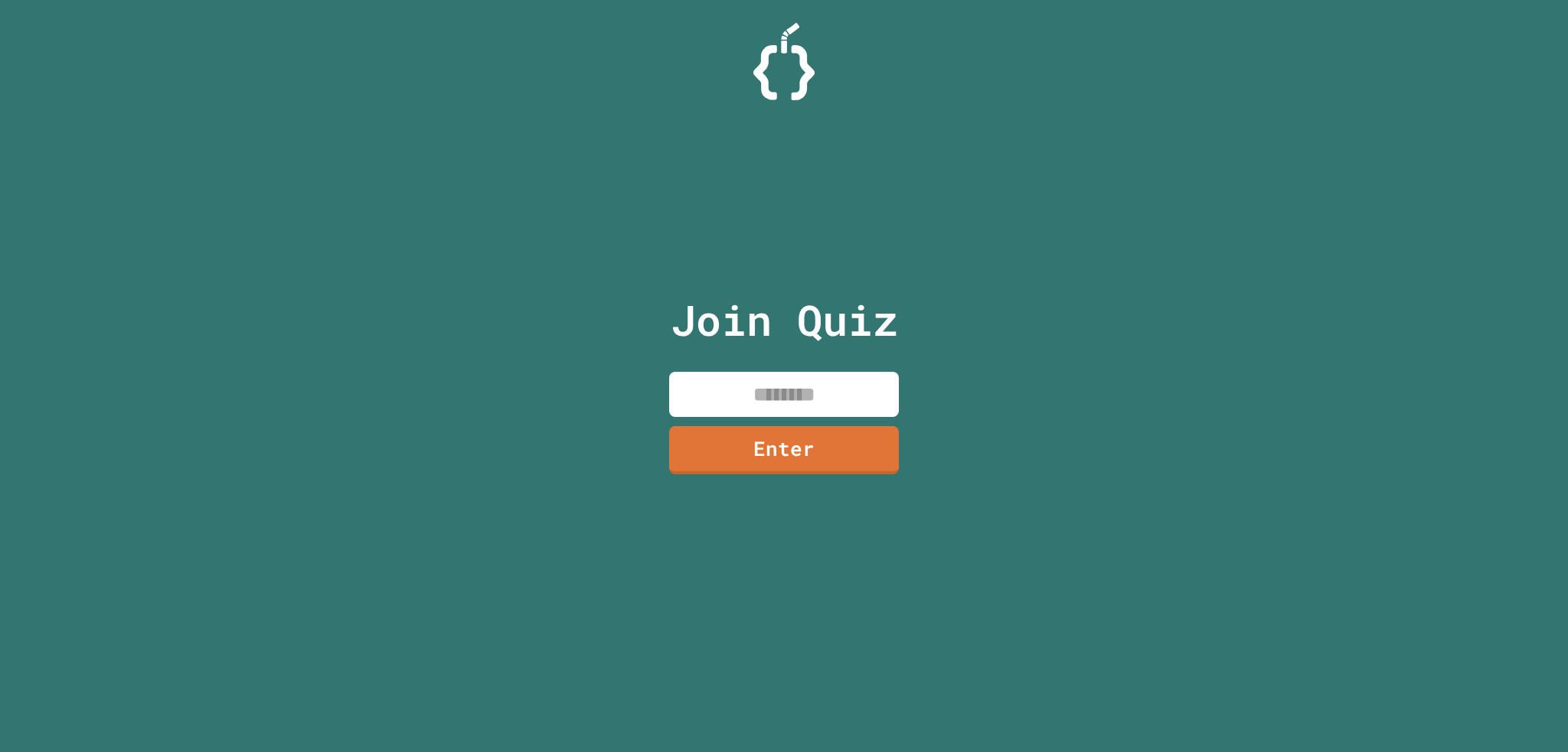
click at [801, 398] on input at bounding box center [784, 394] width 229 height 45
type input "********"
click at [761, 445] on link "Enter" at bounding box center [784, 448] width 223 height 50
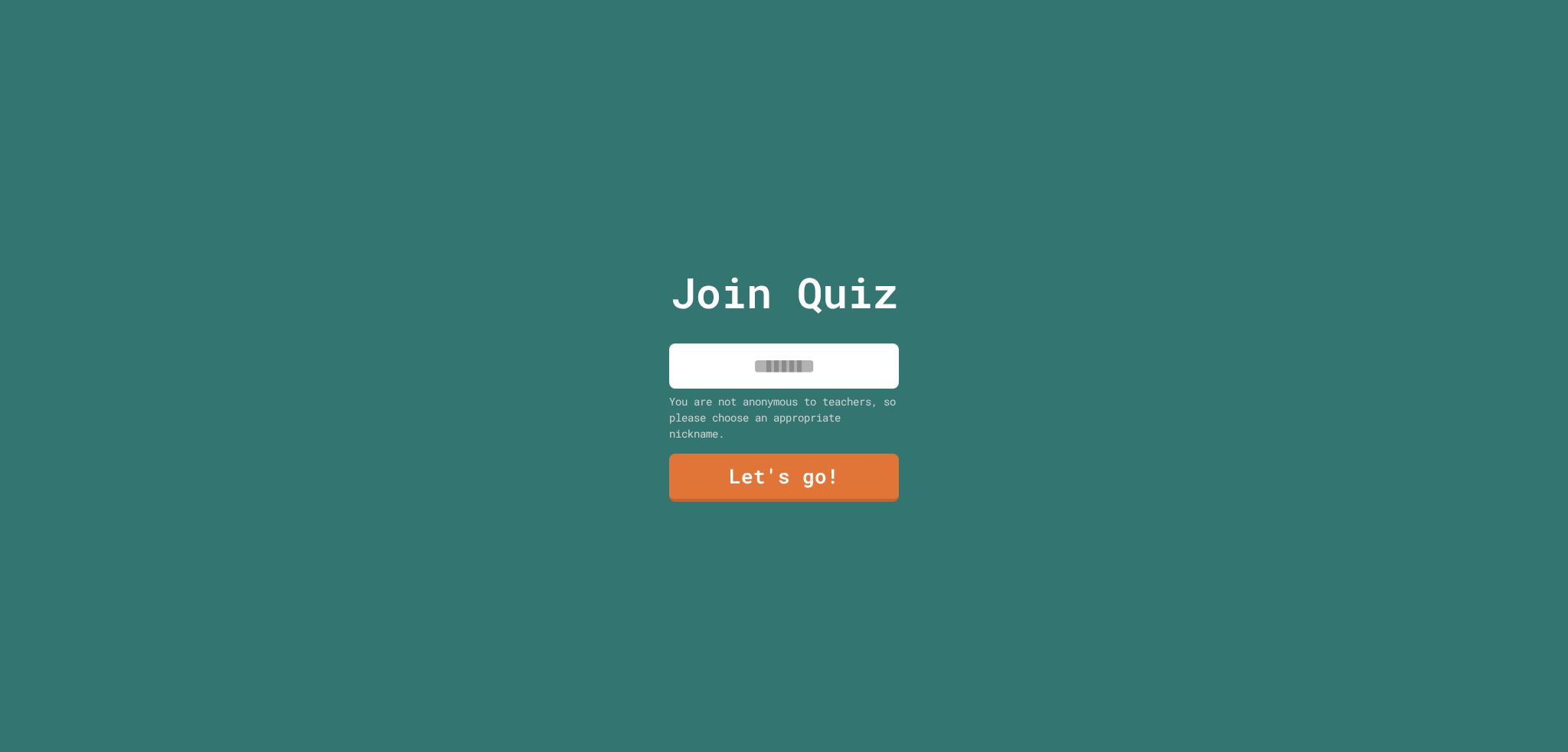
click at [814, 382] on input at bounding box center [784, 365] width 229 height 45
type input "******"
click at [688, 484] on link "Let's go!" at bounding box center [784, 475] width 219 height 50
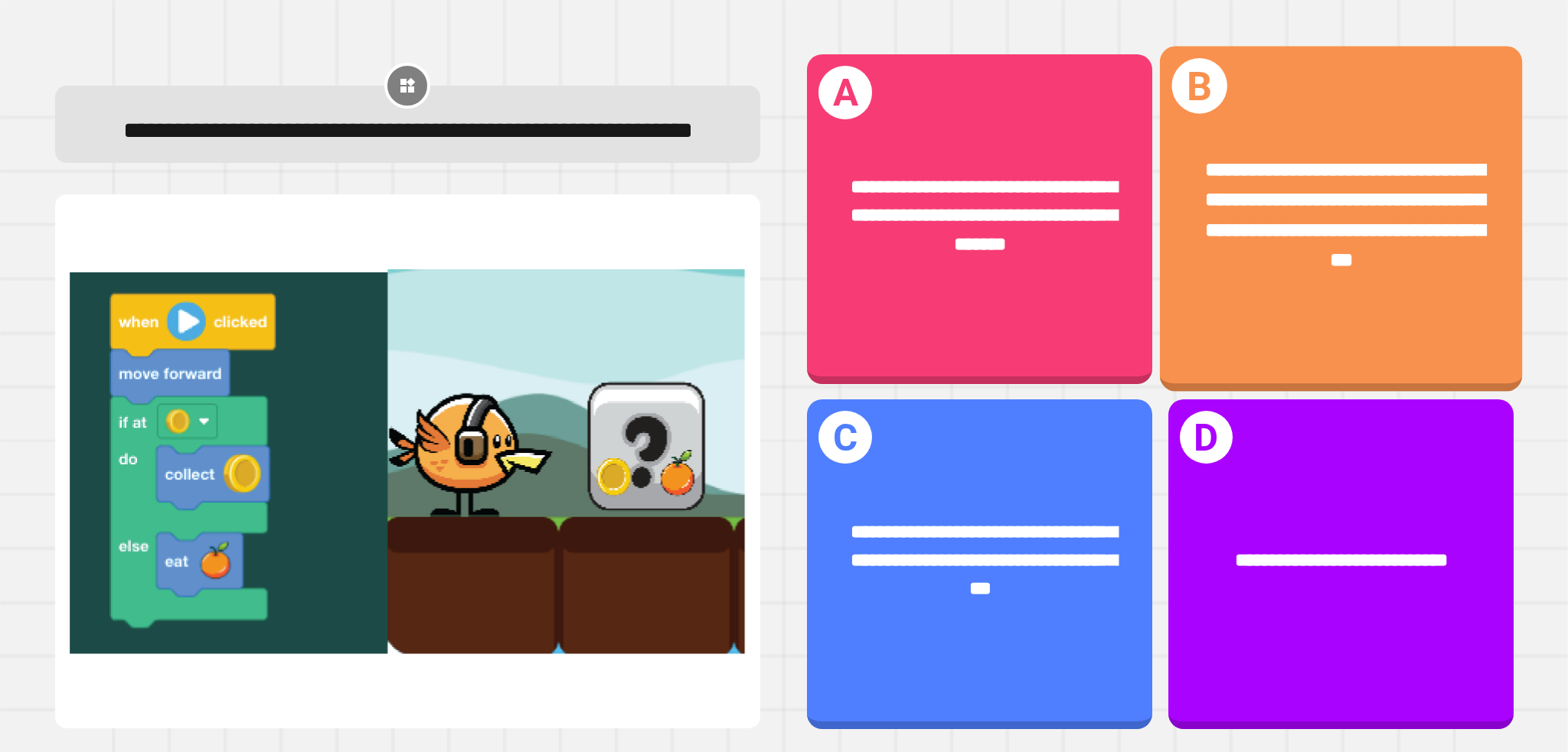
click at [1240, 270] on div "**********" at bounding box center [1340, 215] width 282 height 120
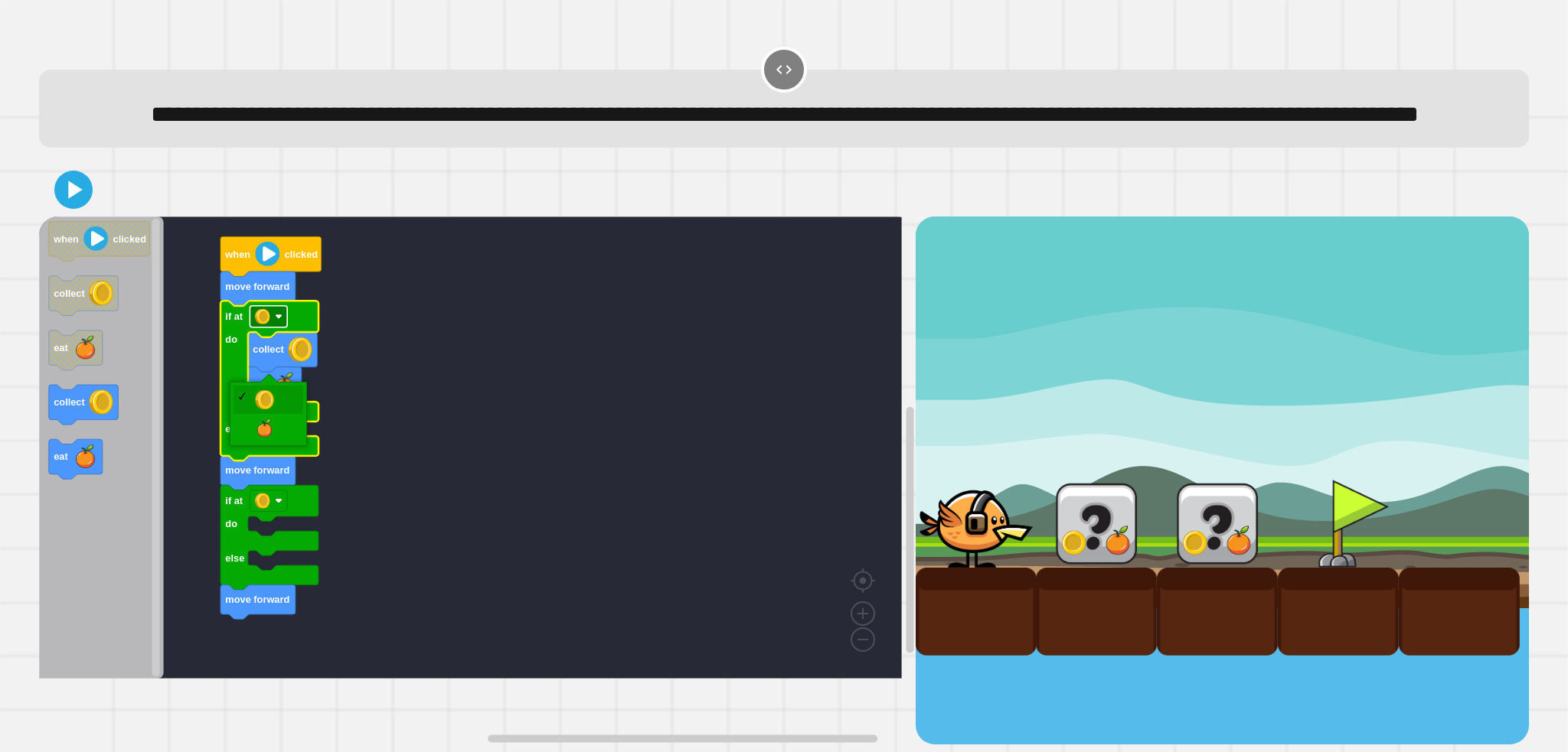
click at [277, 328] on rect "Blockly Workspace" at bounding box center [268, 317] width 37 height 22
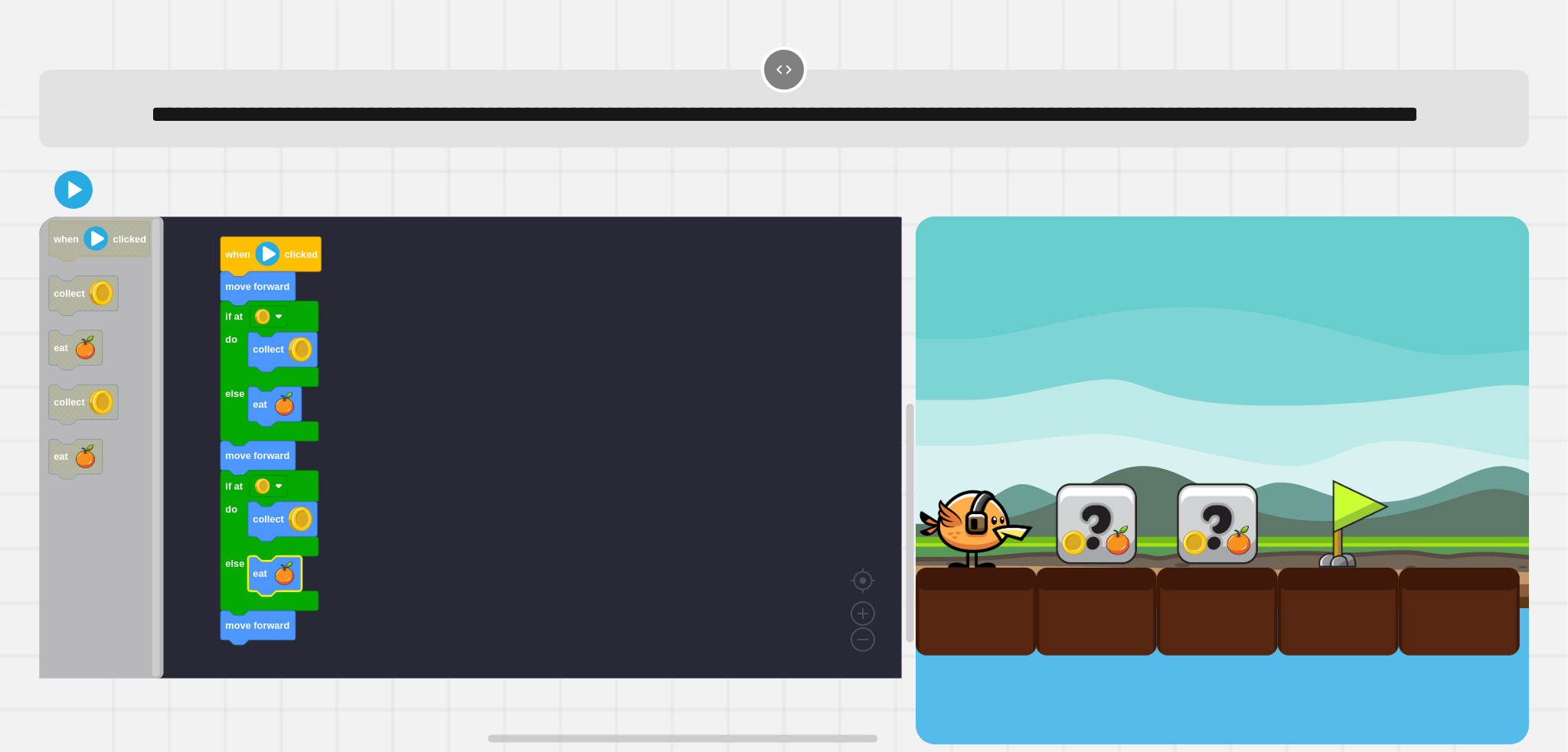
click at [72, 199] on icon at bounding box center [75, 190] width 13 height 18
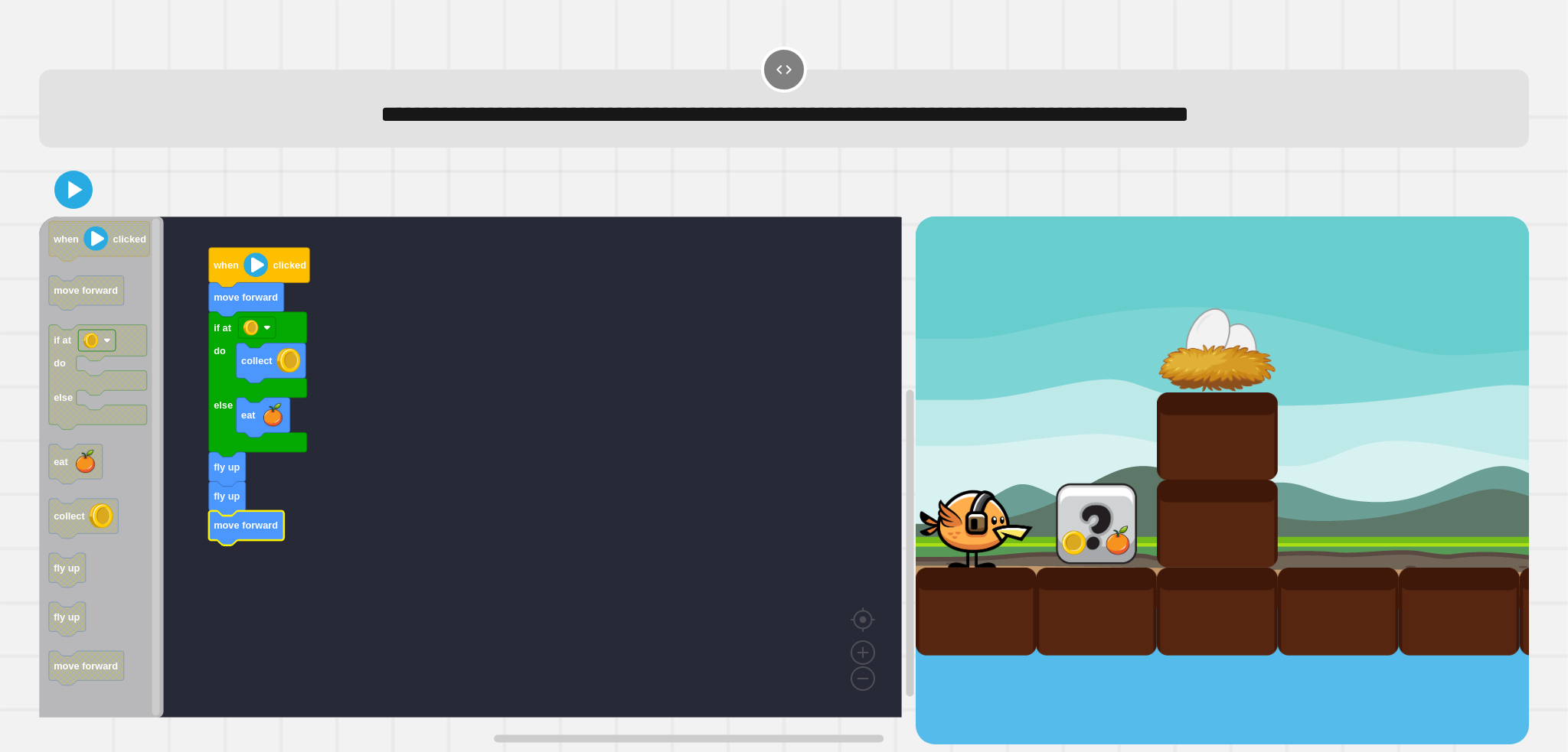
click at [88, 194] on icon at bounding box center [73, 190] width 30 height 30
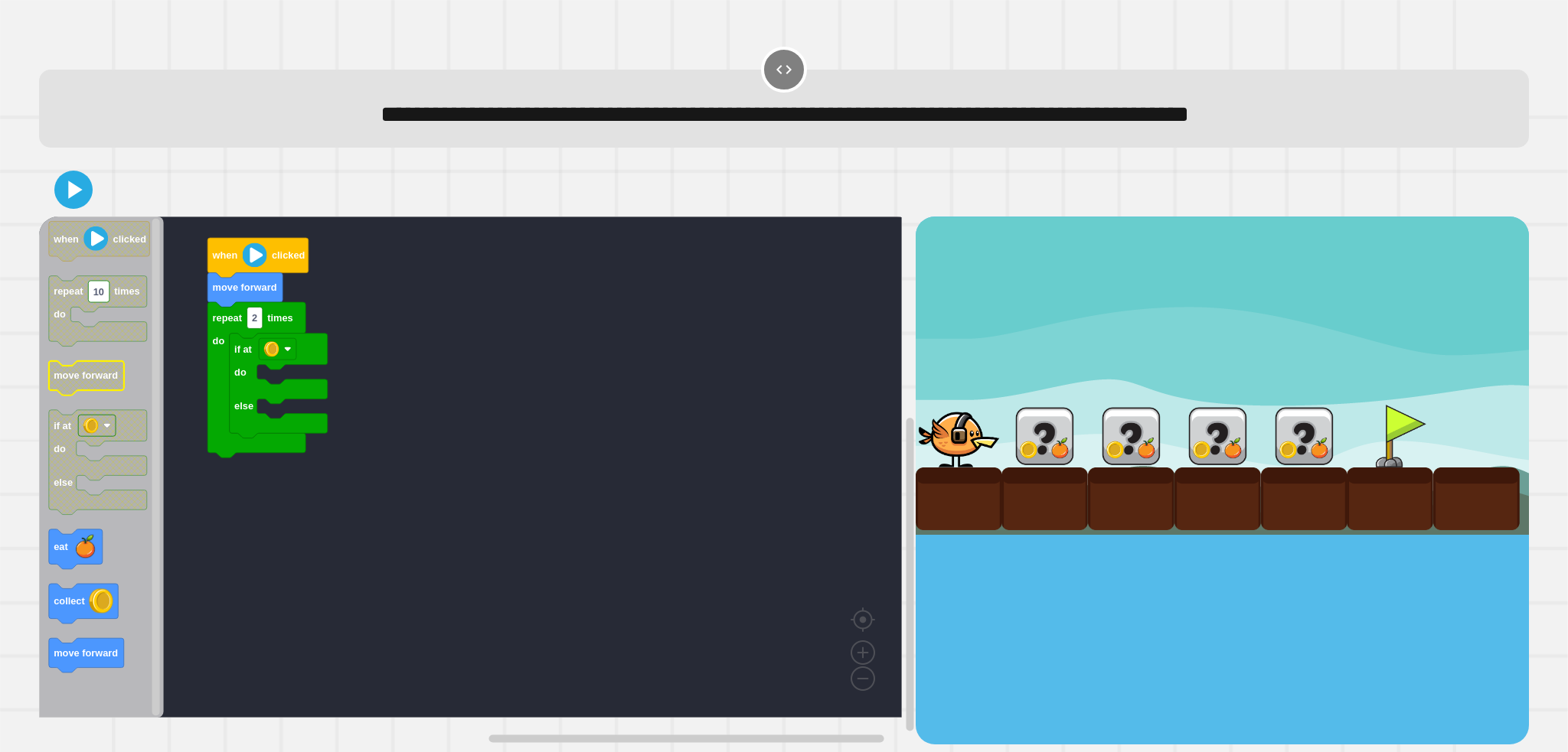
click at [79, 382] on text "move forward" at bounding box center [86, 376] width 65 height 11
click at [234, 373] on div "if at do else repeat 2 times do move forward when clicked when clicked repeat 1…" at bounding box center [476, 480] width 876 height 528
click at [181, 375] on div "if at do else repeat 2 times do move forward when clicked when clicked repeat 1…" at bounding box center [476, 480] width 876 height 528
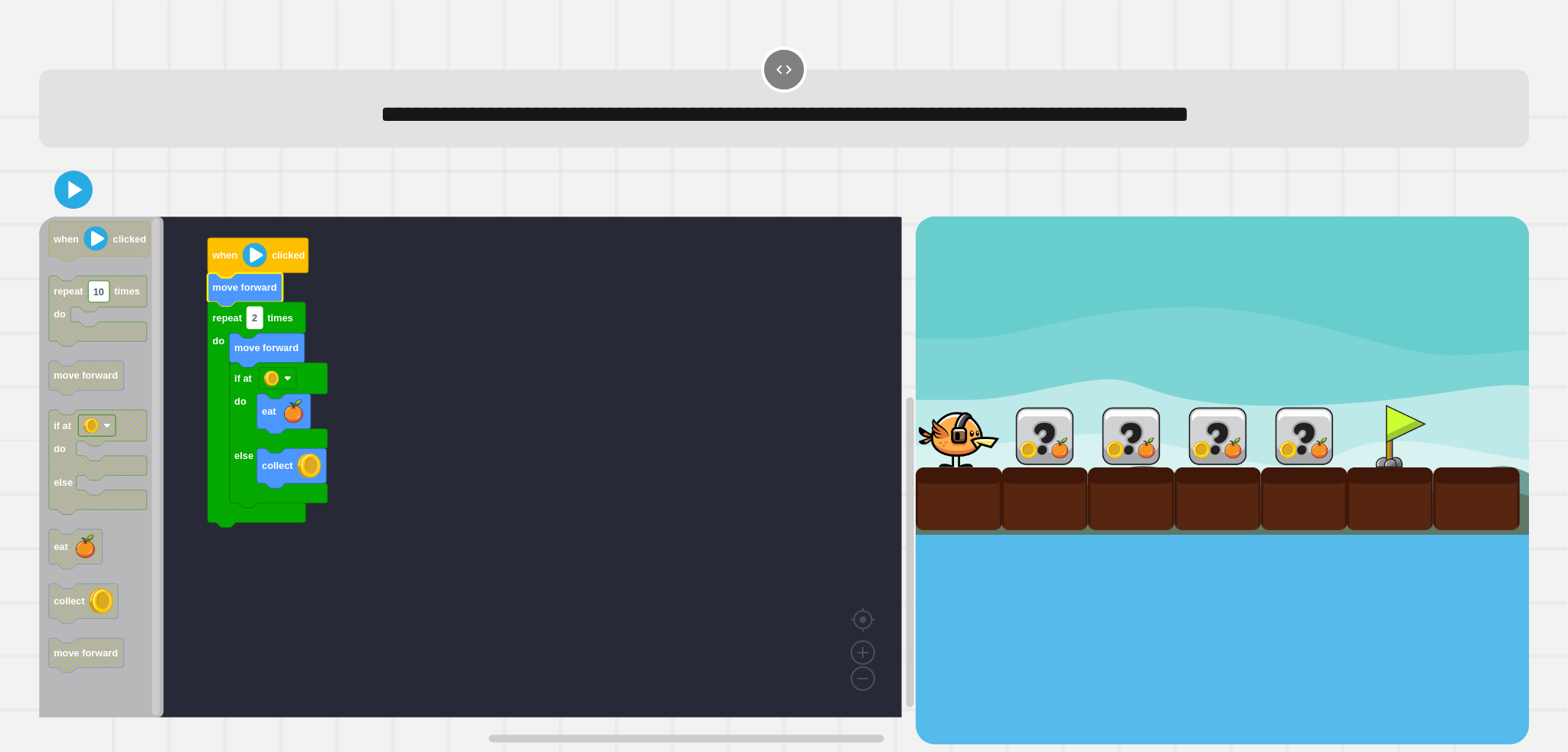
click at [257, 317] on text "2" at bounding box center [255, 318] width 6 height 11
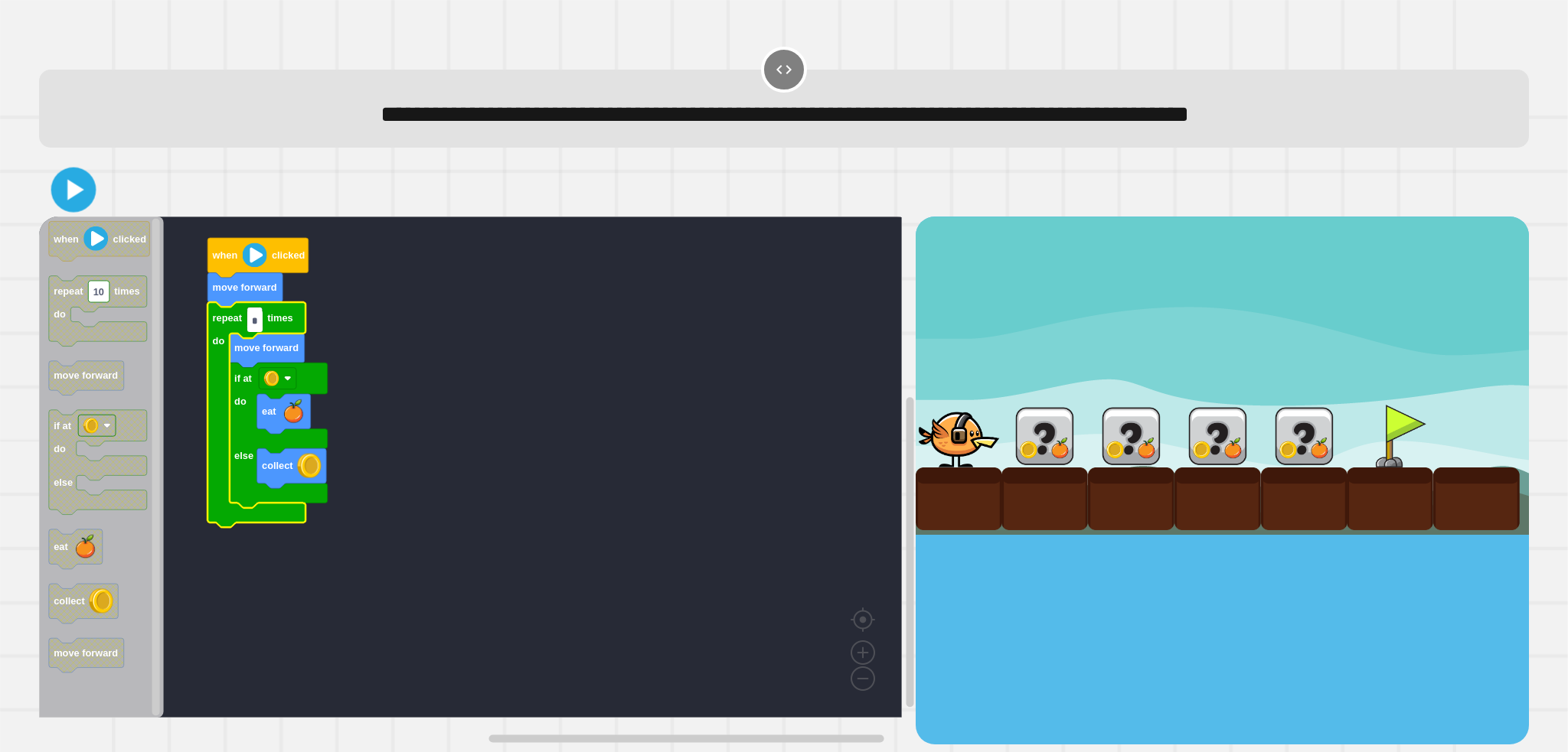
type input "*"
click at [63, 189] on icon at bounding box center [74, 190] width 36 height 36
click at [261, 329] on rect "Blockly Workspace" at bounding box center [255, 318] width 15 height 22
click at [66, 196] on icon at bounding box center [73, 189] width 37 height 37
click at [253, 324] on input "*" at bounding box center [255, 321] width 15 height 22
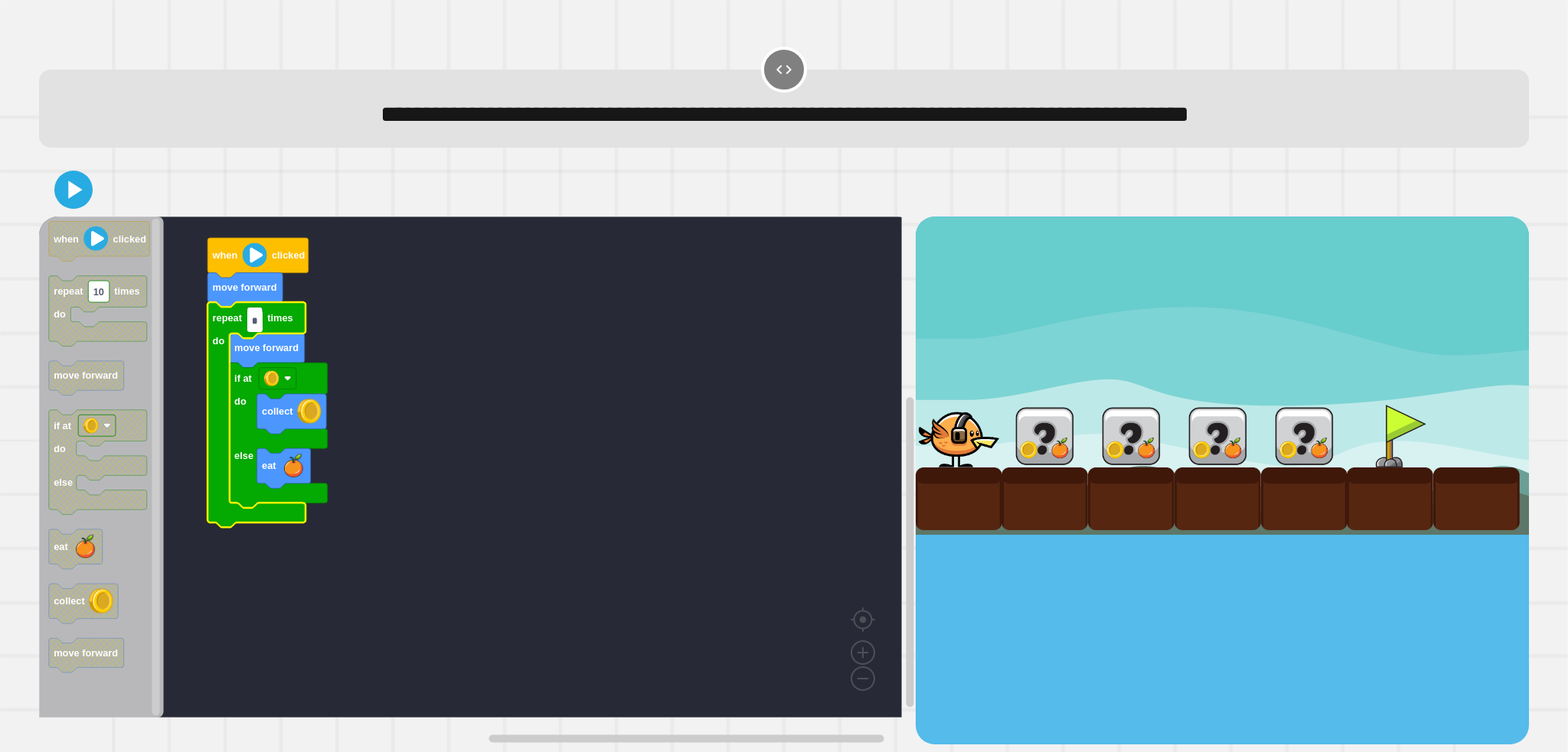
click at [257, 320] on input "*" at bounding box center [255, 321] width 15 height 22
drag, startPoint x: 257, startPoint y: 320, endPoint x: 235, endPoint y: 321, distance: 22.0
click at [235, 321] on body "**********" at bounding box center [784, 376] width 1568 height 752
type input "*"
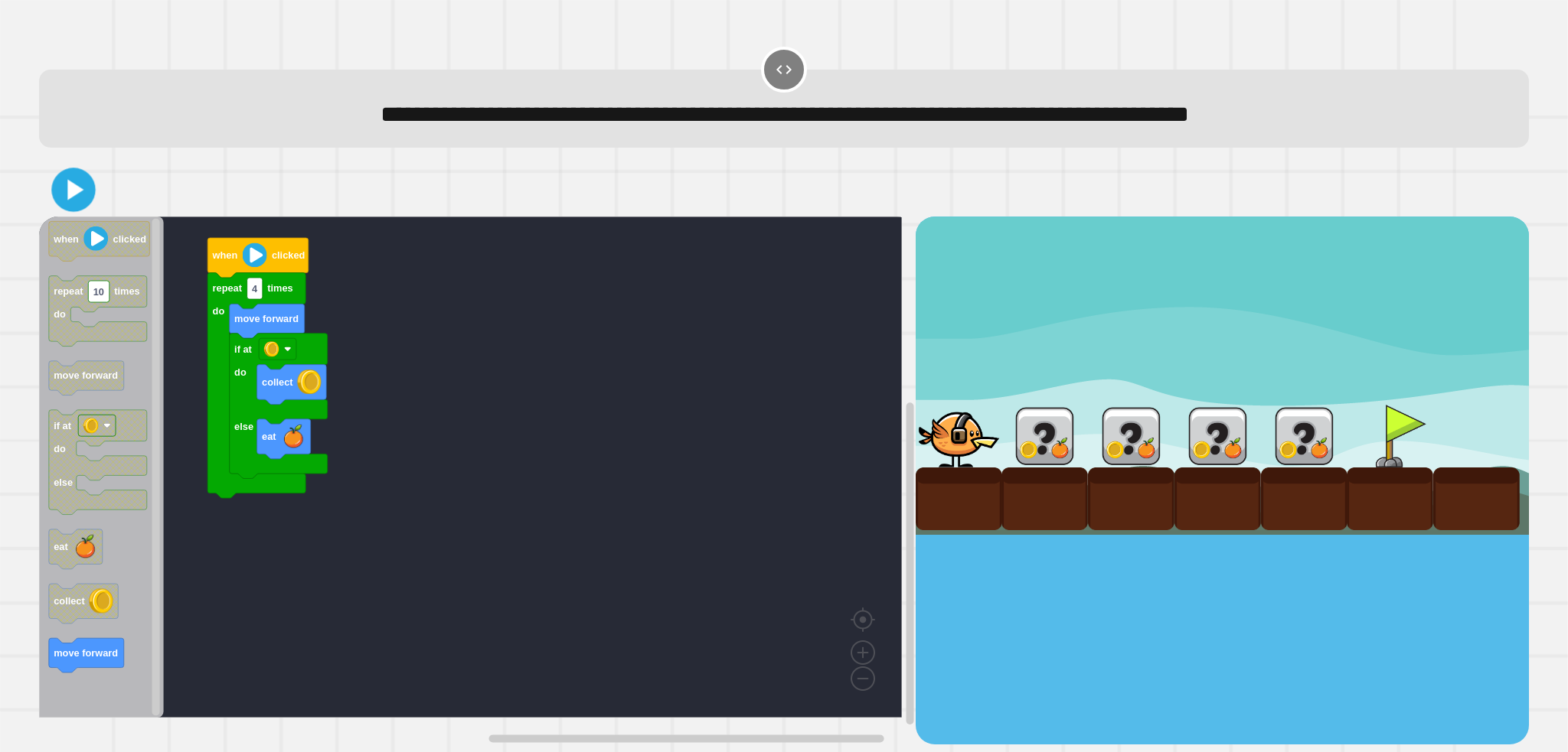
click at [72, 198] on icon at bounding box center [76, 190] width 16 height 21
click at [75, 178] on icon at bounding box center [73, 189] width 37 height 37
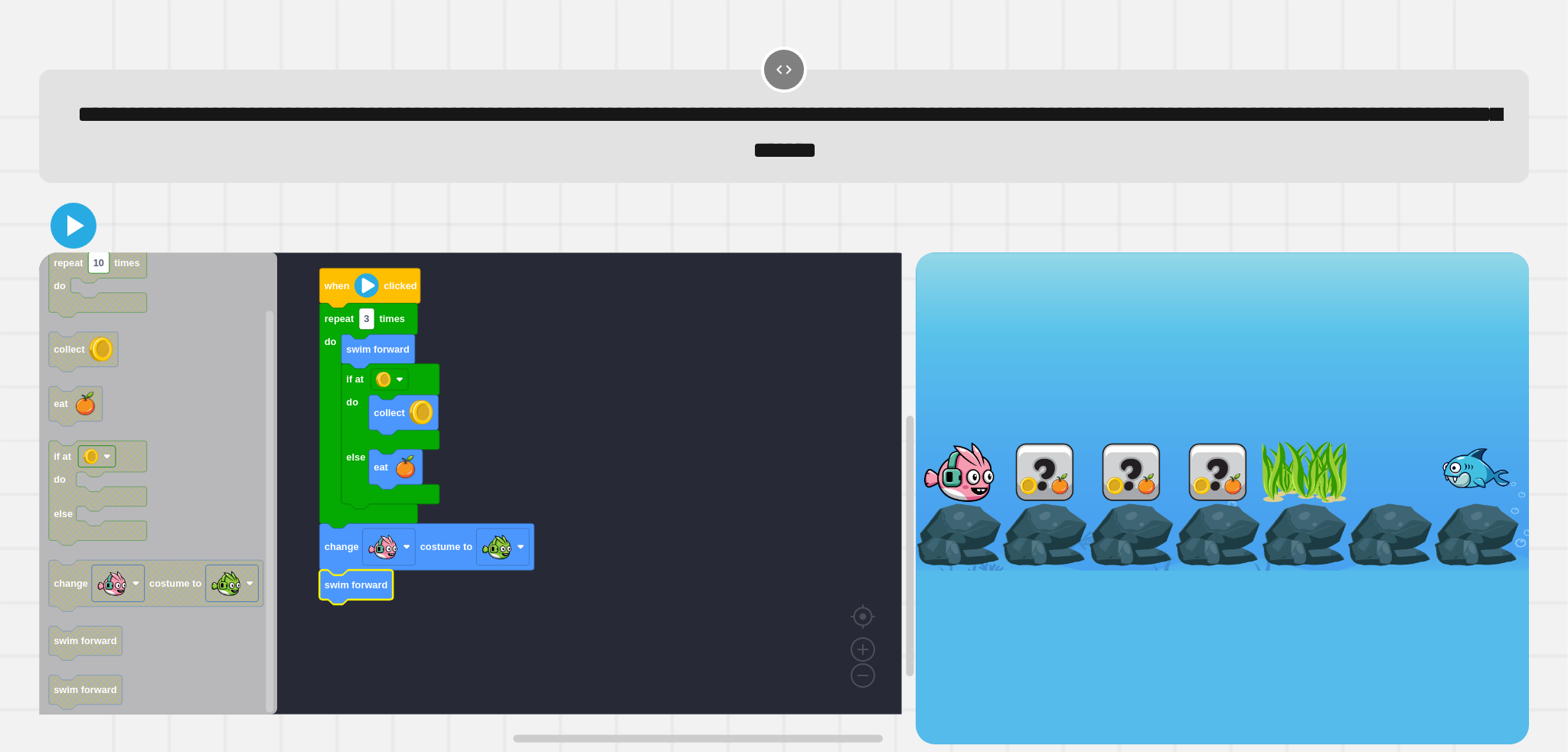
click at [77, 228] on icon at bounding box center [76, 225] width 17 height 22
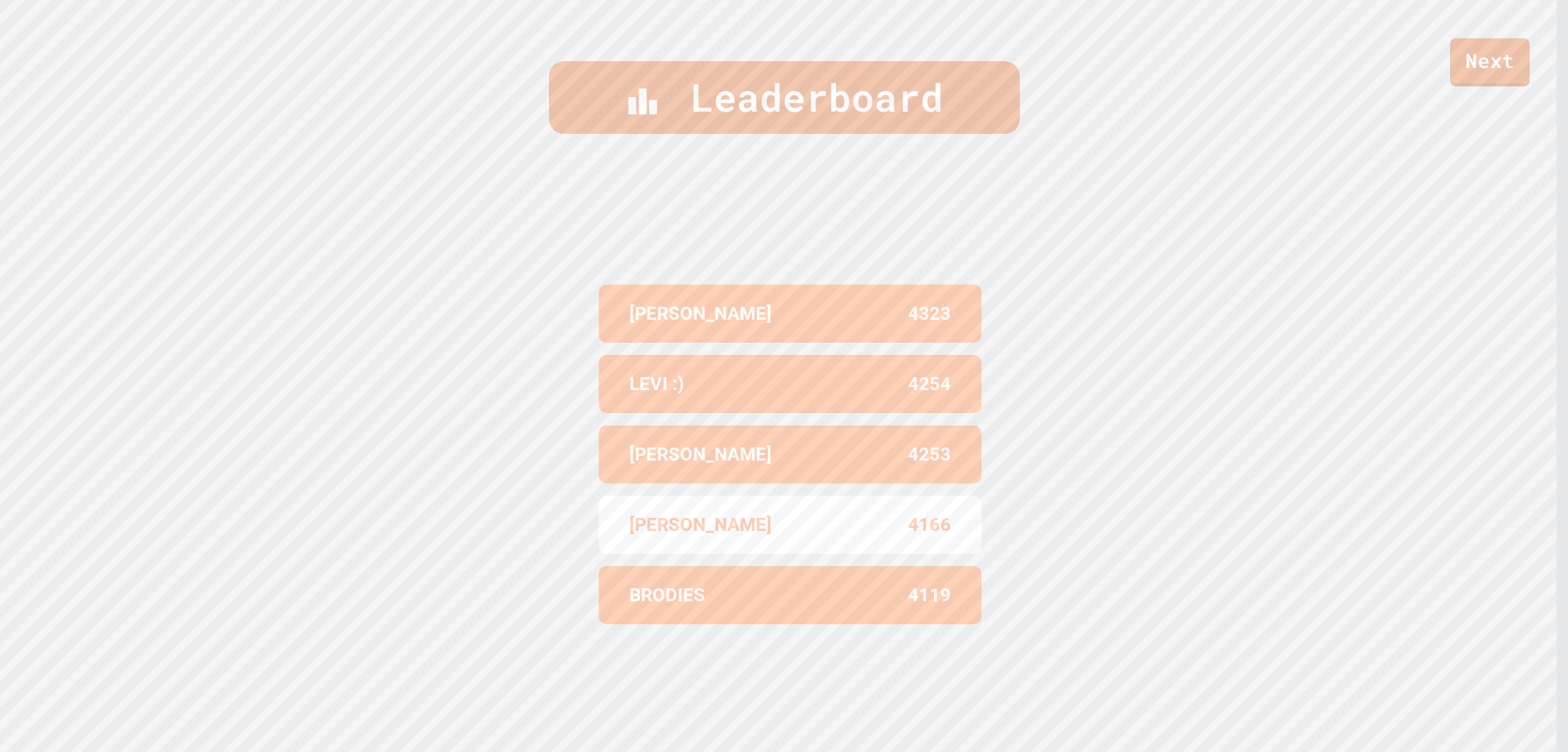
scroll to position [759, 0]
